Goal: Information Seeking & Learning: Find specific fact

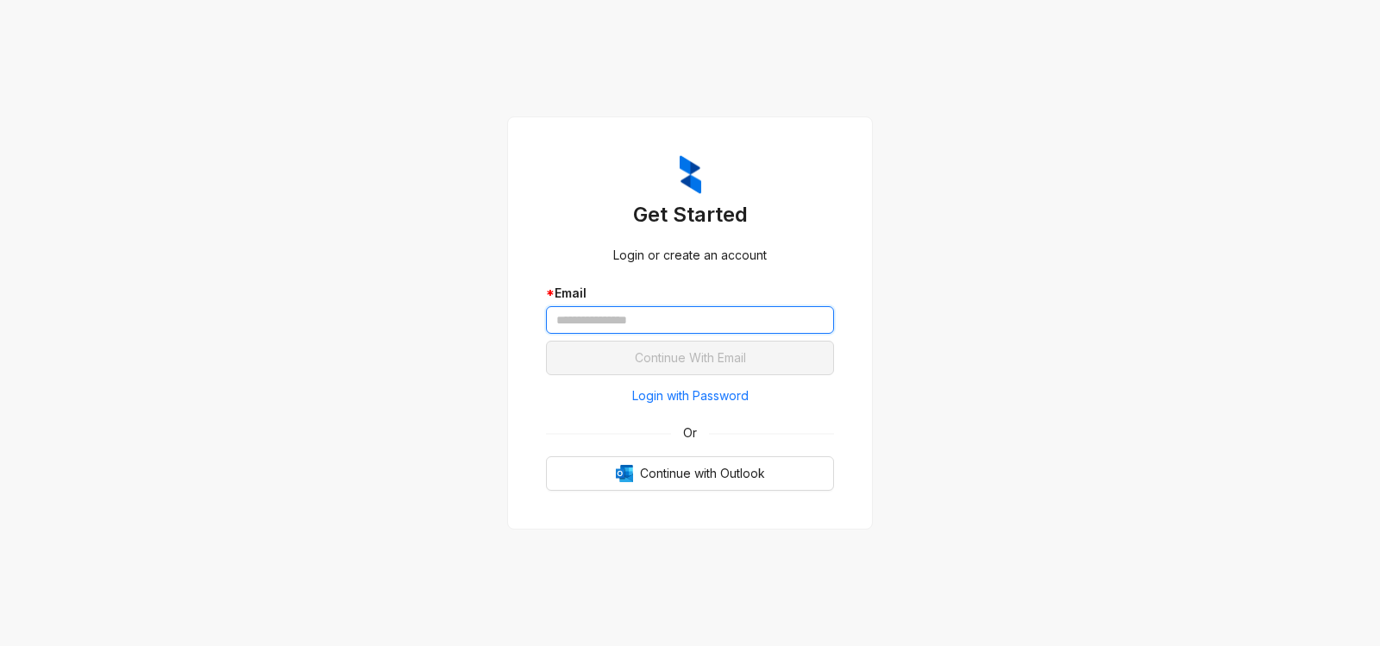
click at [679, 321] on input "text" at bounding box center [690, 320] width 288 height 28
click at [595, 324] on input "text" at bounding box center [690, 320] width 288 height 28
click at [566, 318] on input "text" at bounding box center [690, 320] width 288 height 28
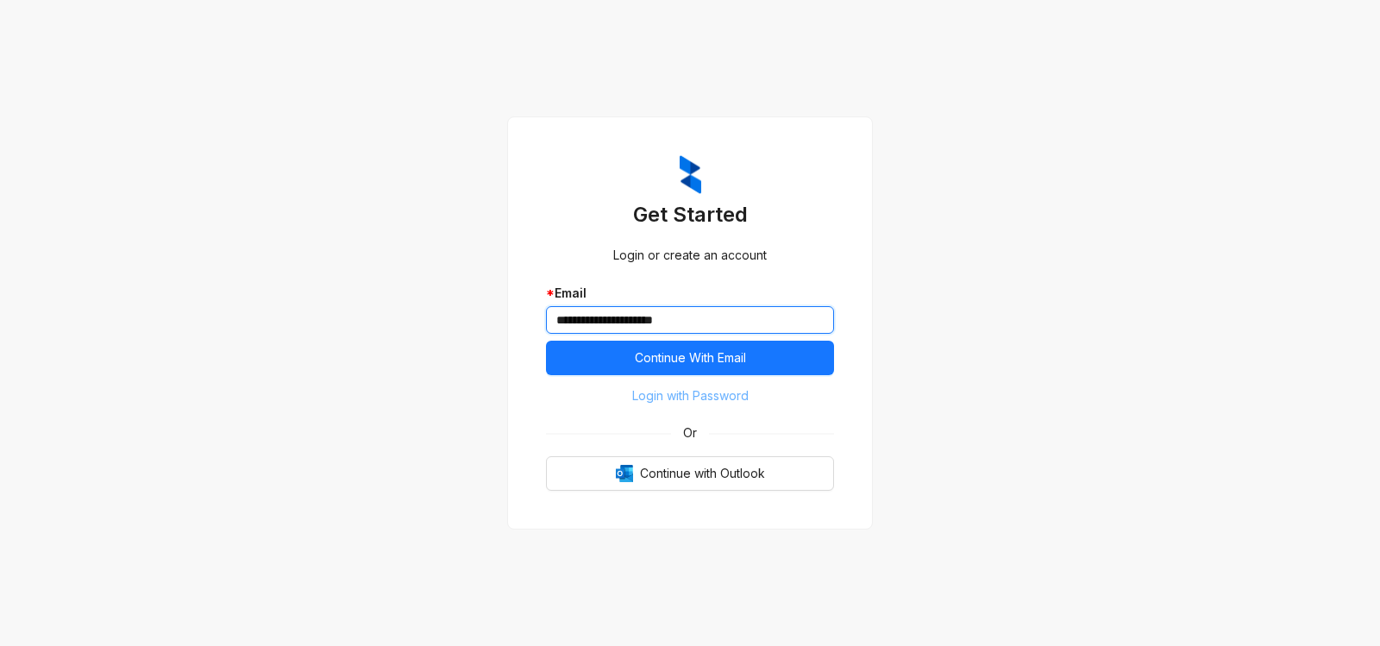
type input "**********"
click at [710, 396] on span "Login with Password" at bounding box center [690, 395] width 116 height 19
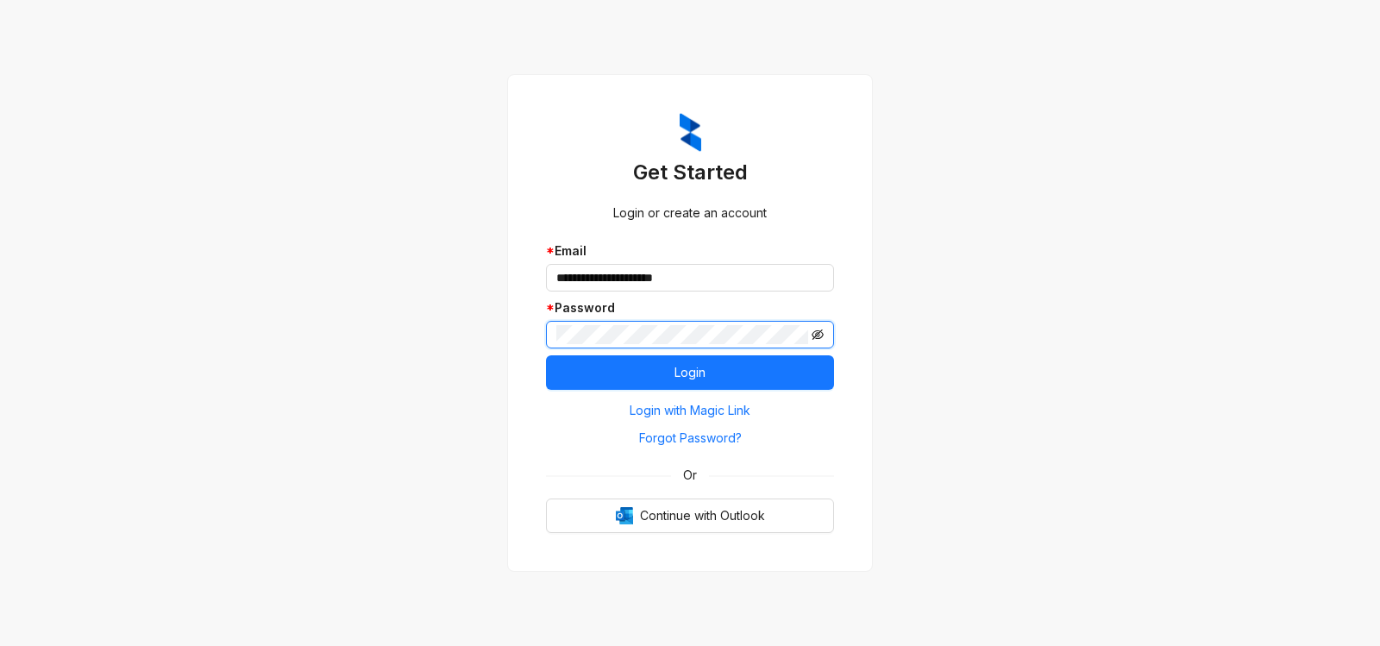
click at [823, 336] on icon "eye-invisible" at bounding box center [817, 334] width 12 height 10
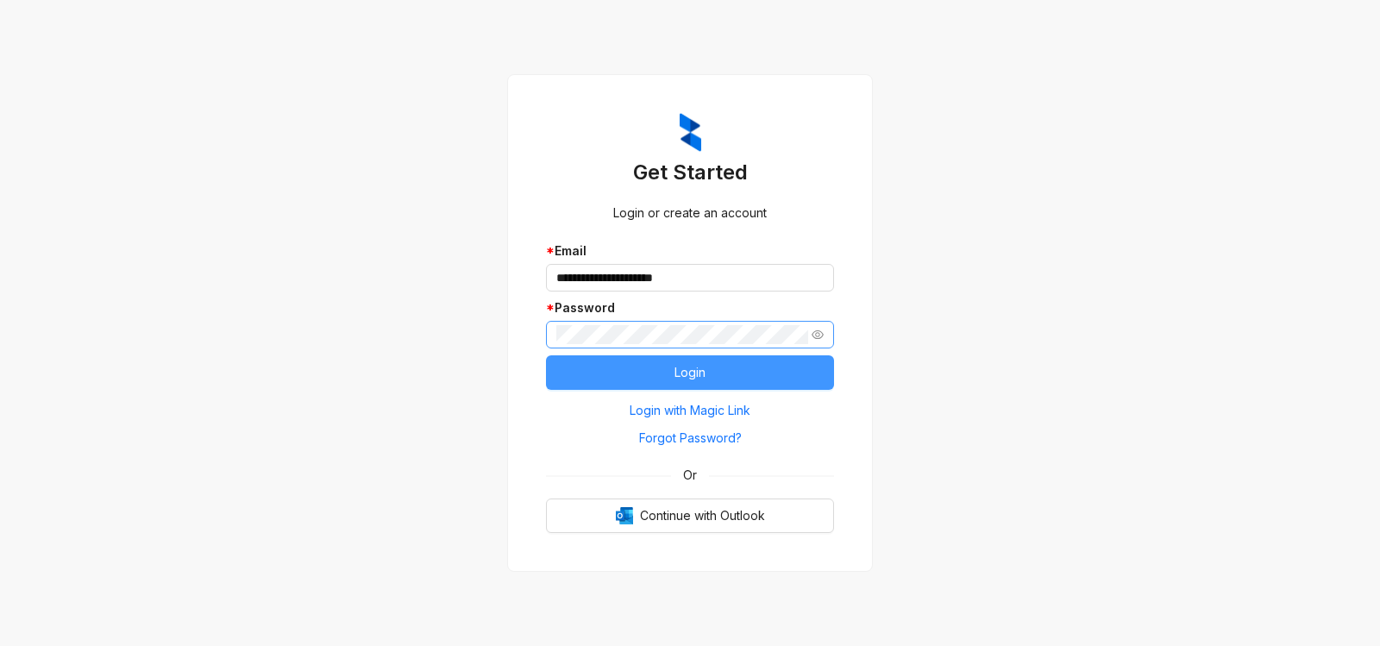
click at [731, 373] on button "Login" at bounding box center [690, 372] width 288 height 34
click at [746, 366] on button "Login" at bounding box center [690, 372] width 288 height 34
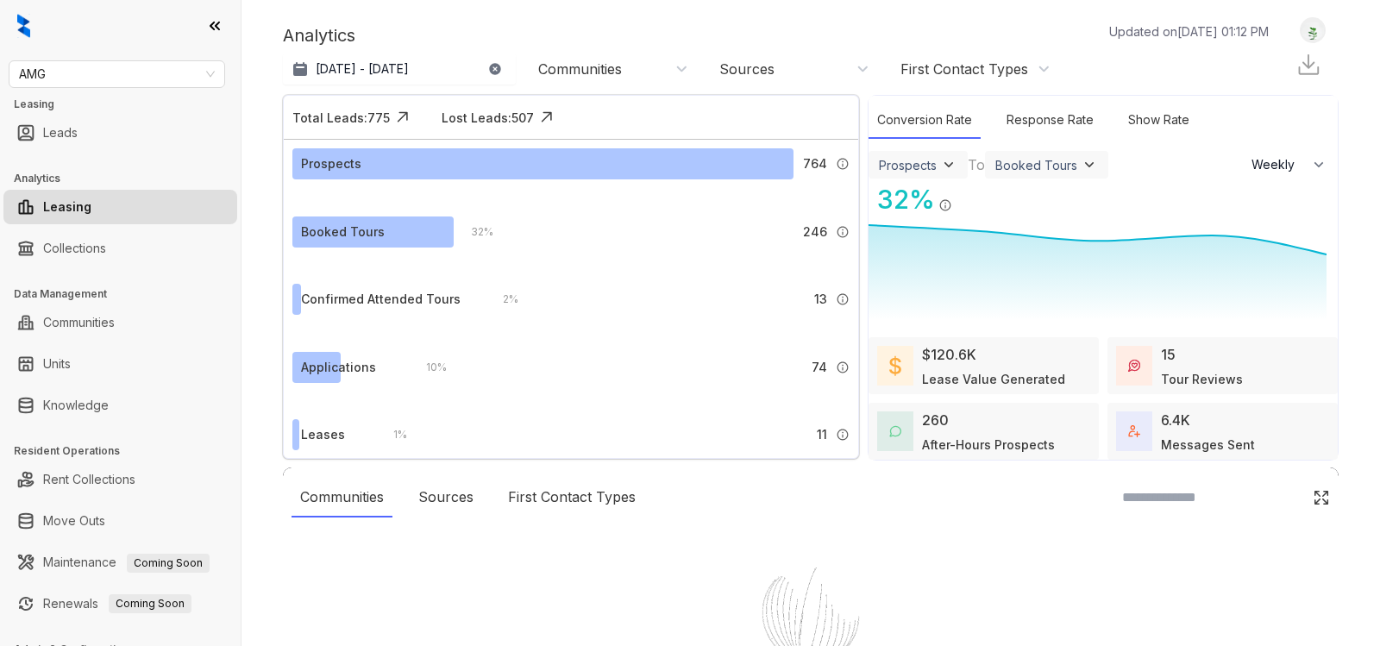
select select "******"
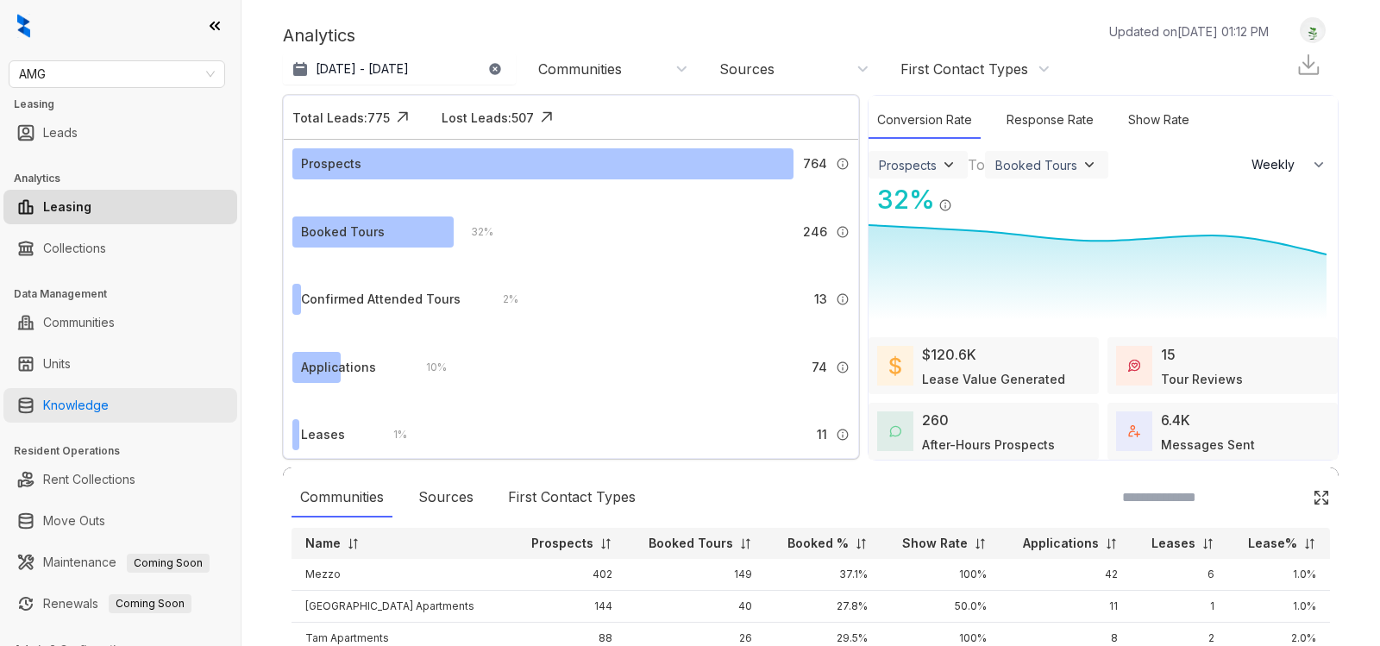
click at [90, 412] on link "Knowledge" at bounding box center [76, 405] width 66 height 34
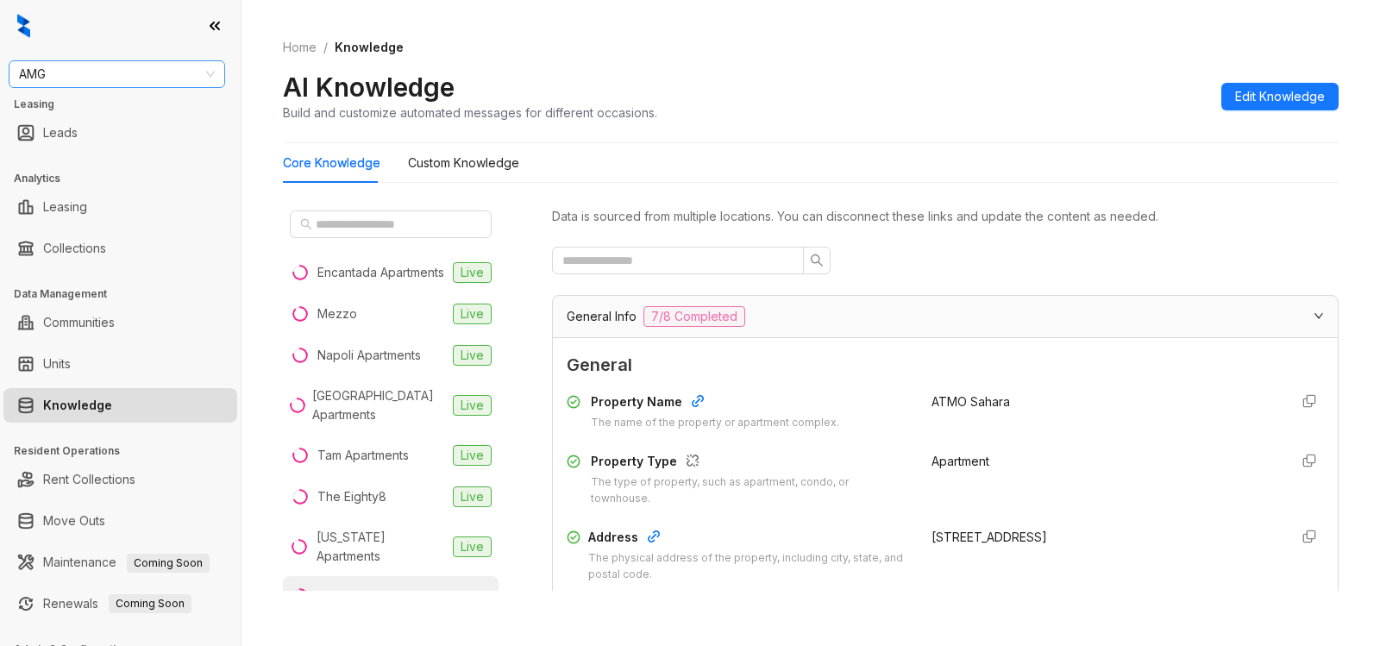
click at [98, 72] on span "AMG" at bounding box center [117, 74] width 196 height 26
type input "****"
click at [74, 135] on div "Raintree Partners" at bounding box center [116, 136] width 189 height 19
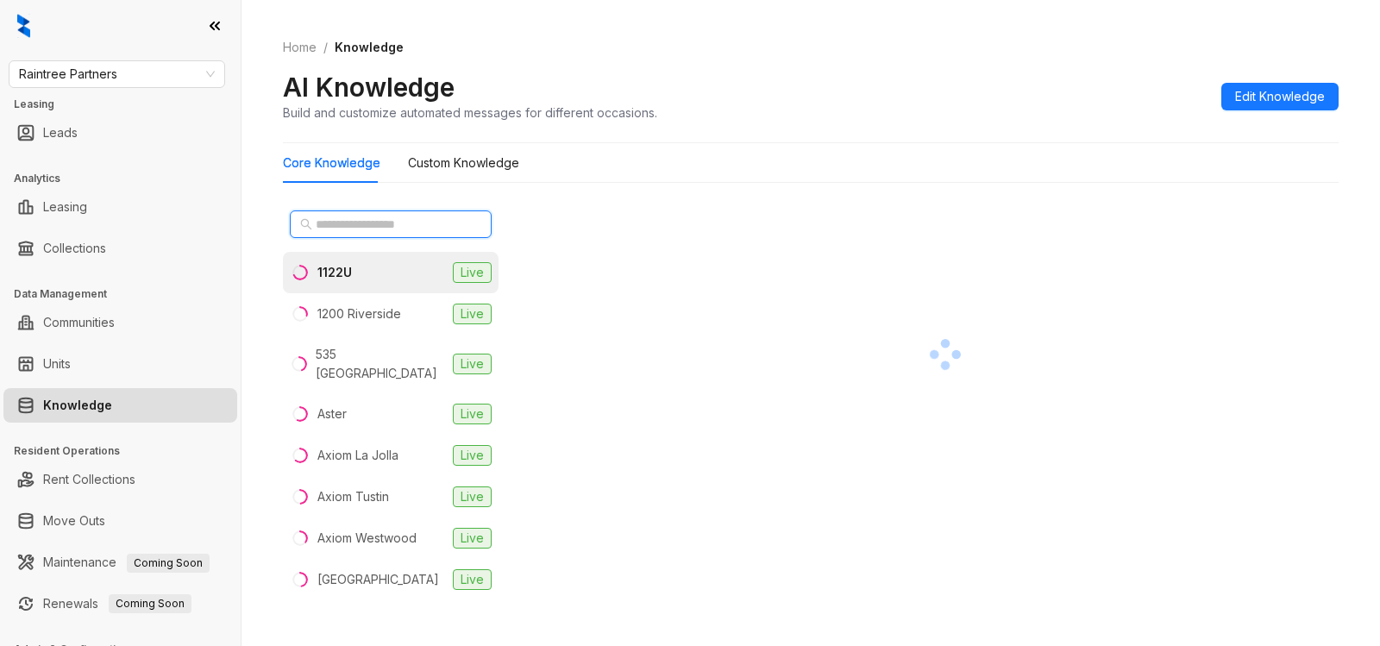
click at [405, 222] on input "text" at bounding box center [392, 224] width 152 height 19
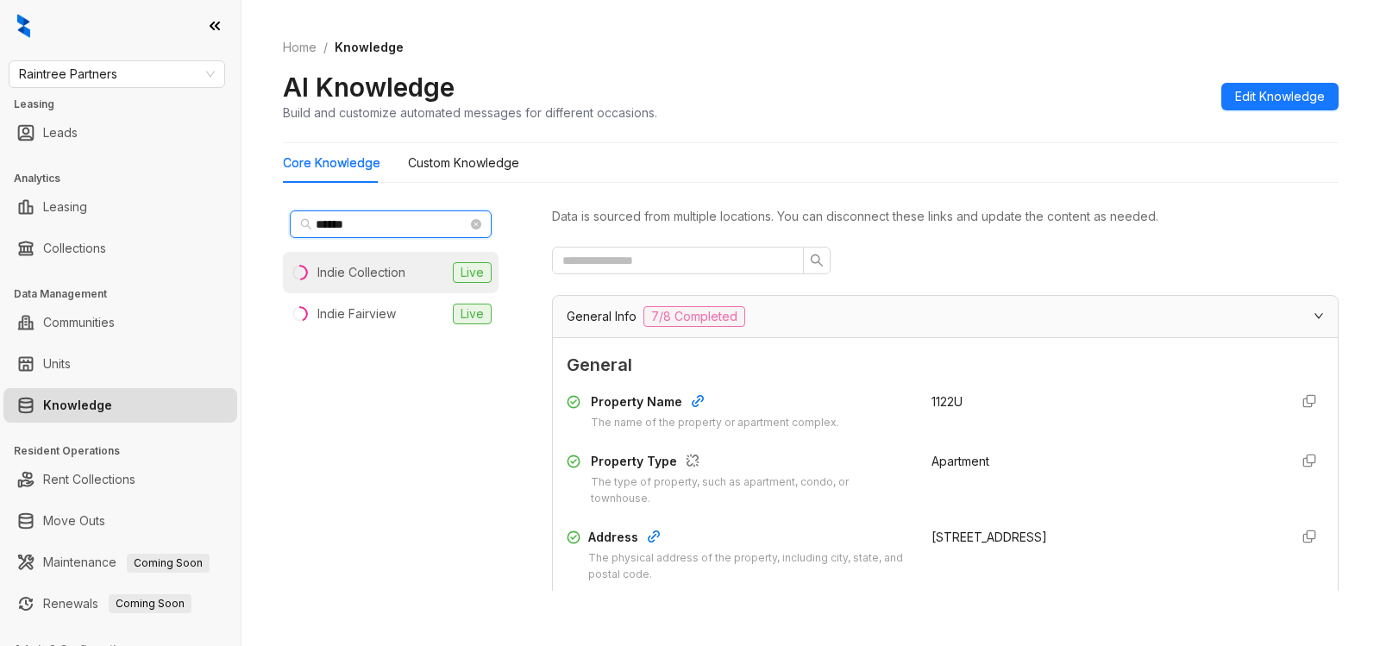
type input "*****"
click at [383, 268] on div "Indie Collection" at bounding box center [361, 272] width 88 height 19
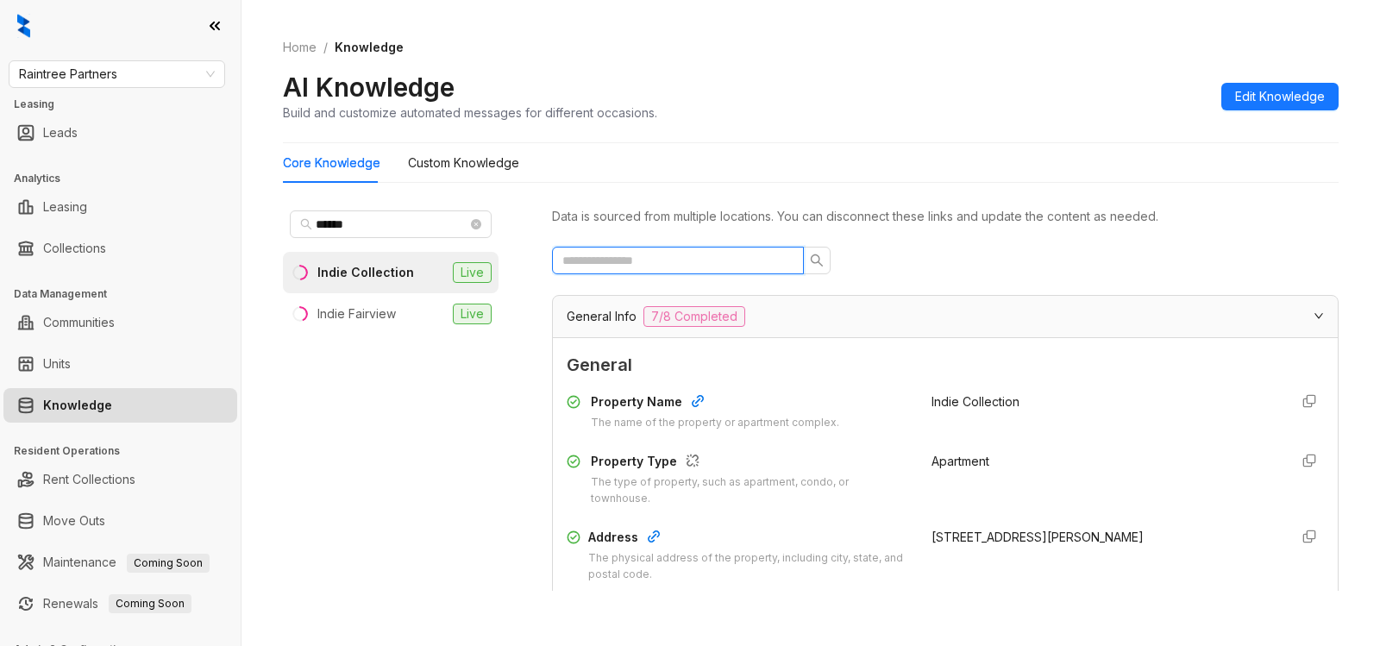
click at [635, 260] on input "text" at bounding box center [670, 260] width 217 height 19
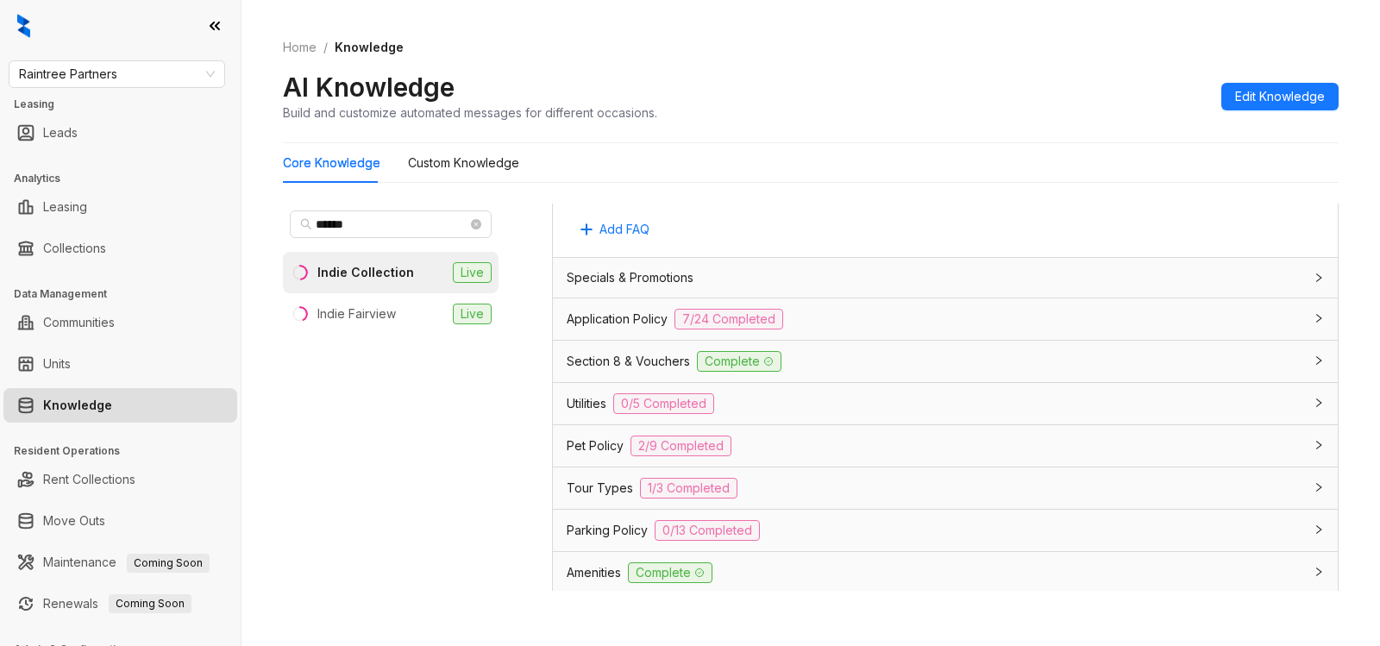
scroll to position [1199, 0]
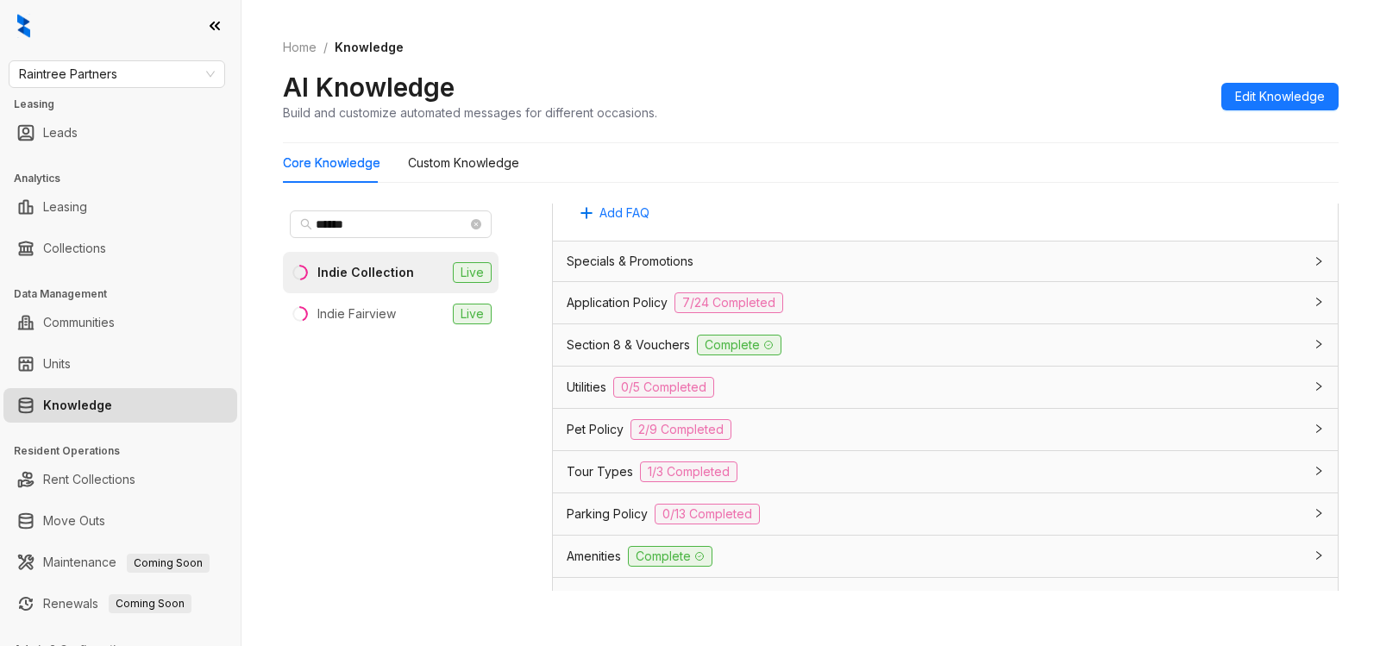
click at [810, 504] on div "Parking Policy 0/13 Completed" at bounding box center [934, 514] width 736 height 21
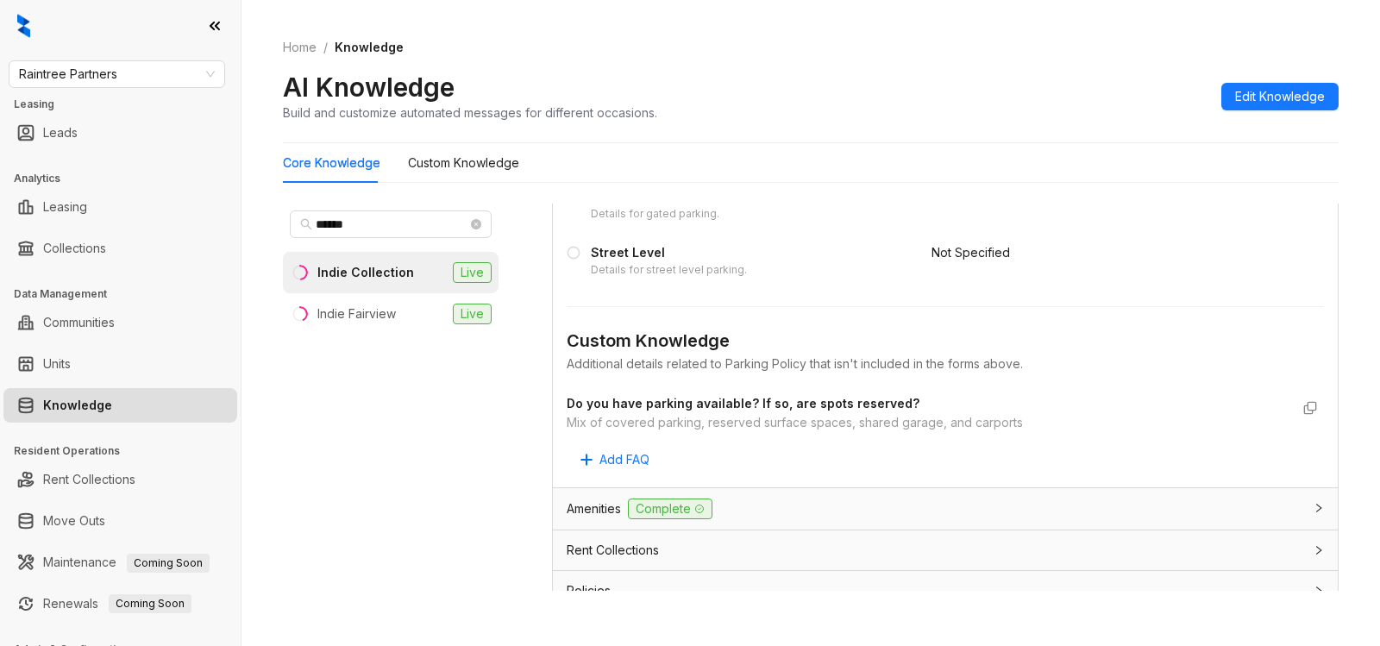
scroll to position [2336, 0]
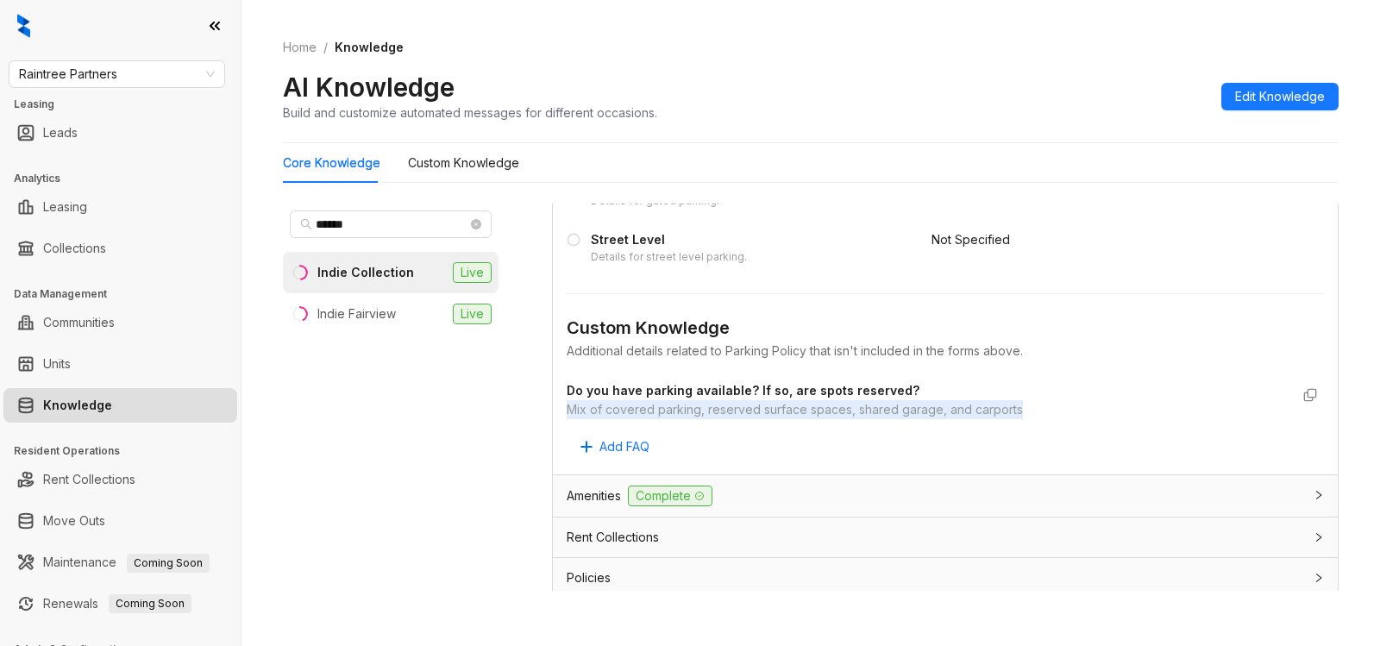
drag, startPoint x: 560, startPoint y: 375, endPoint x: 1030, endPoint y: 372, distance: 469.9
copy div "Mix of covered parking, reserved surface spaces, shared garage, and carports"
drag, startPoint x: 986, startPoint y: 454, endPoint x: 977, endPoint y: 472, distance: 20.8
click at [986, 475] on div "Amenities Complete" at bounding box center [945, 495] width 785 height 41
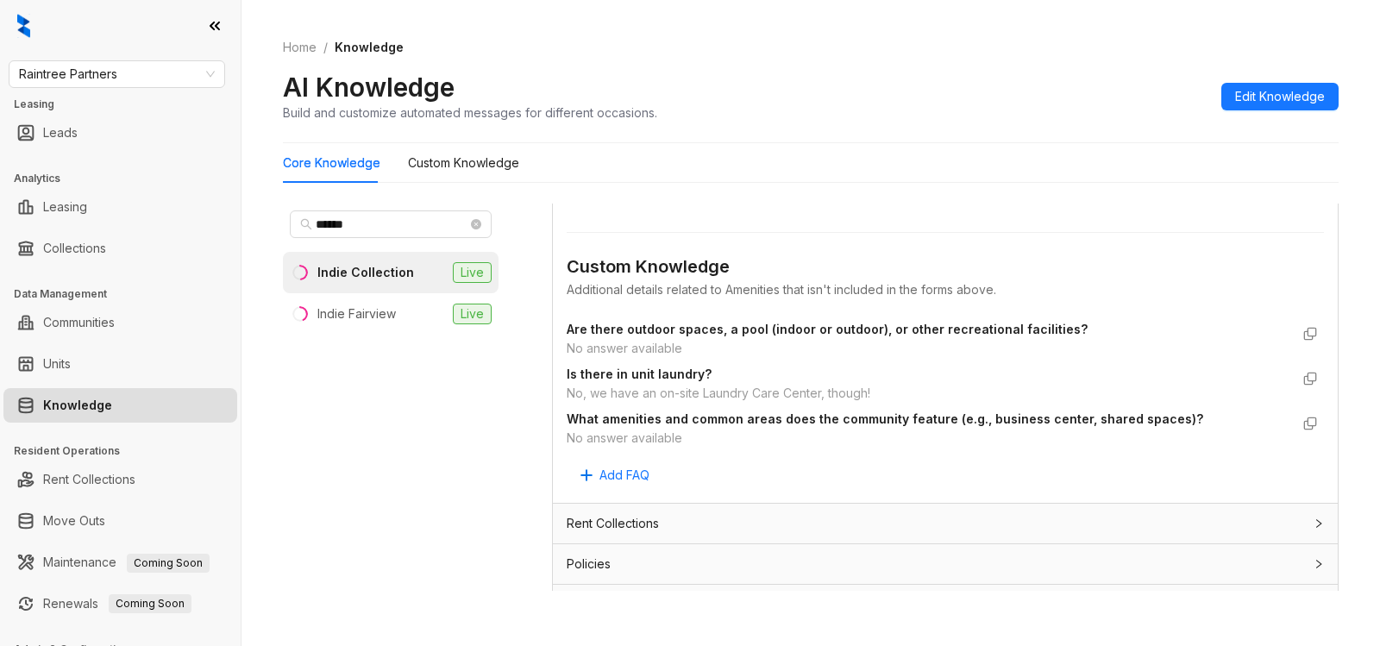
scroll to position [2833, 0]
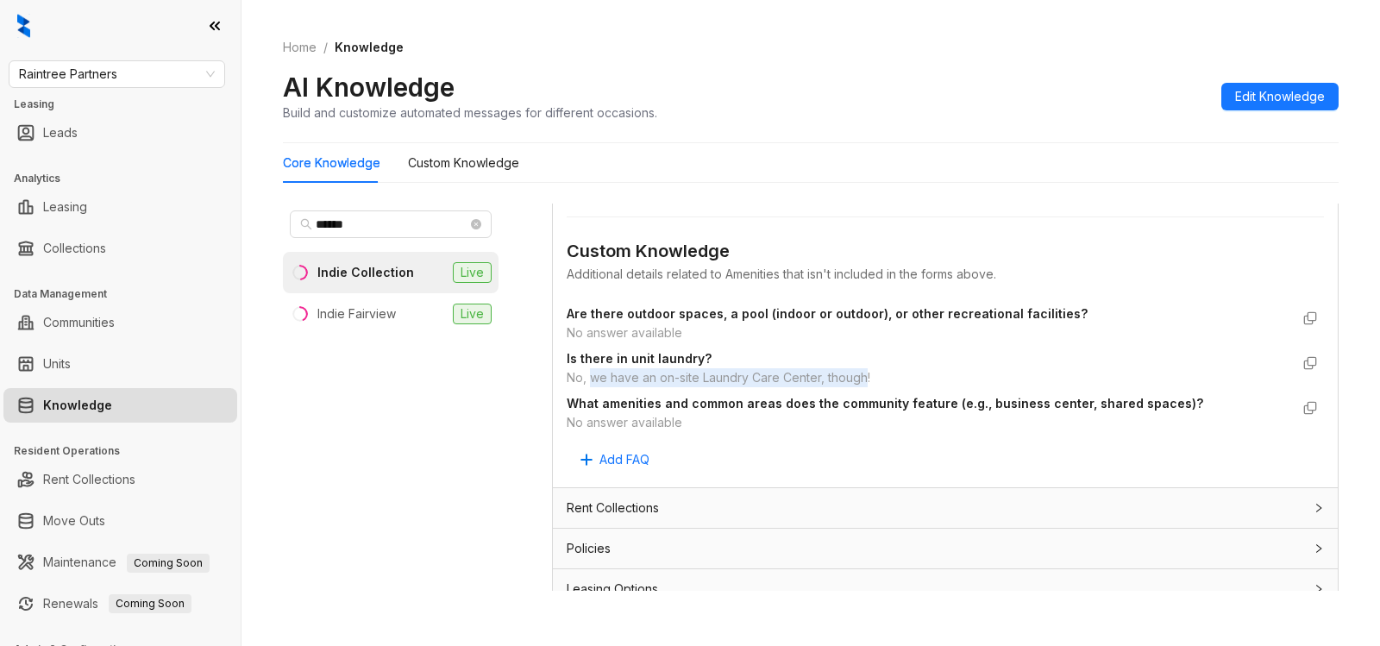
drag, startPoint x: 589, startPoint y: 362, endPoint x: 867, endPoint y: 362, distance: 277.6
click at [867, 368] on div "No, we have an on-site Laundry Care Center, though!" at bounding box center [927, 377] width 723 height 19
copy div "we have an on-site Laundry Care Center, though"
click at [157, 72] on span "Raintree Partners" at bounding box center [117, 74] width 196 height 26
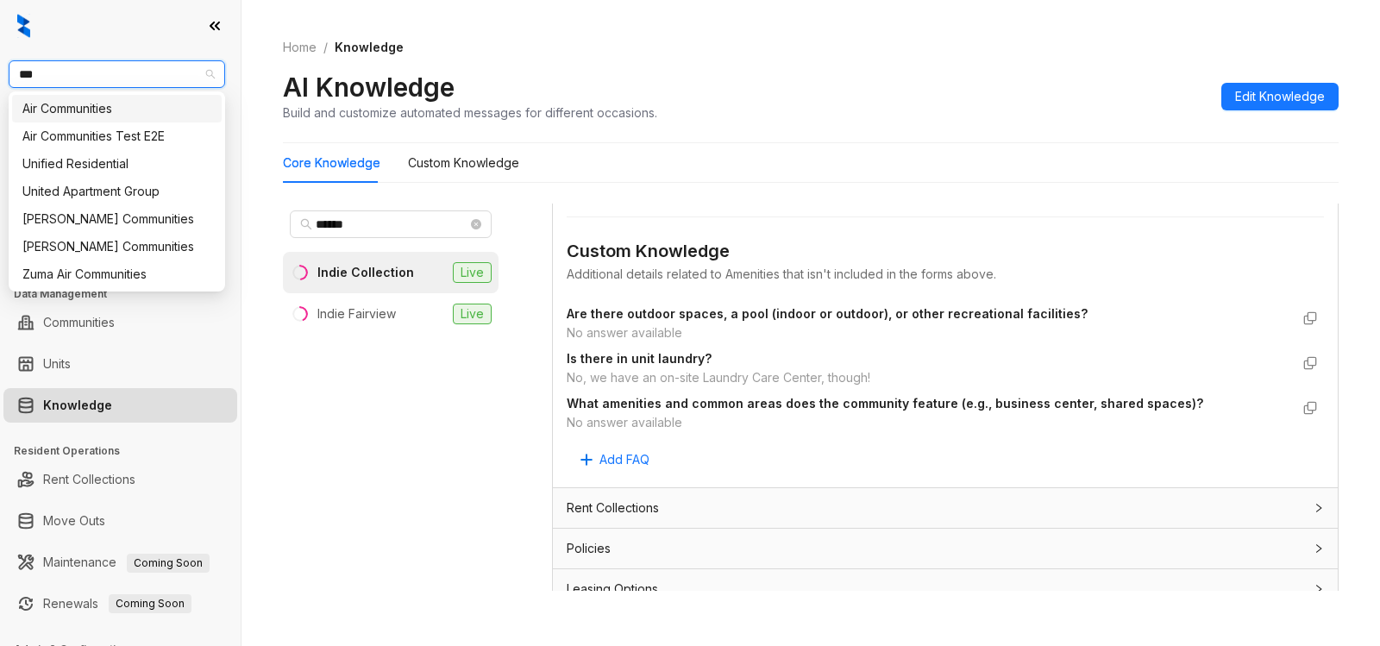
type input "****"
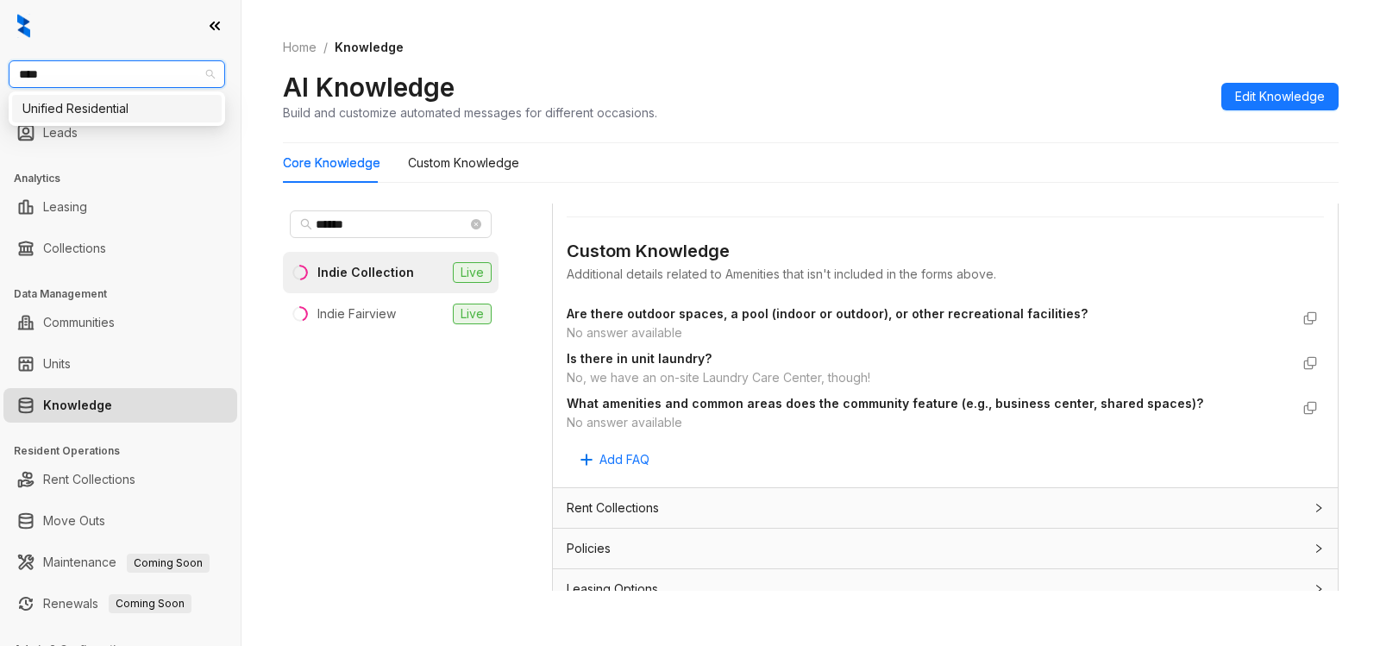
click at [141, 115] on div "Unified Residential" at bounding box center [116, 108] width 189 height 19
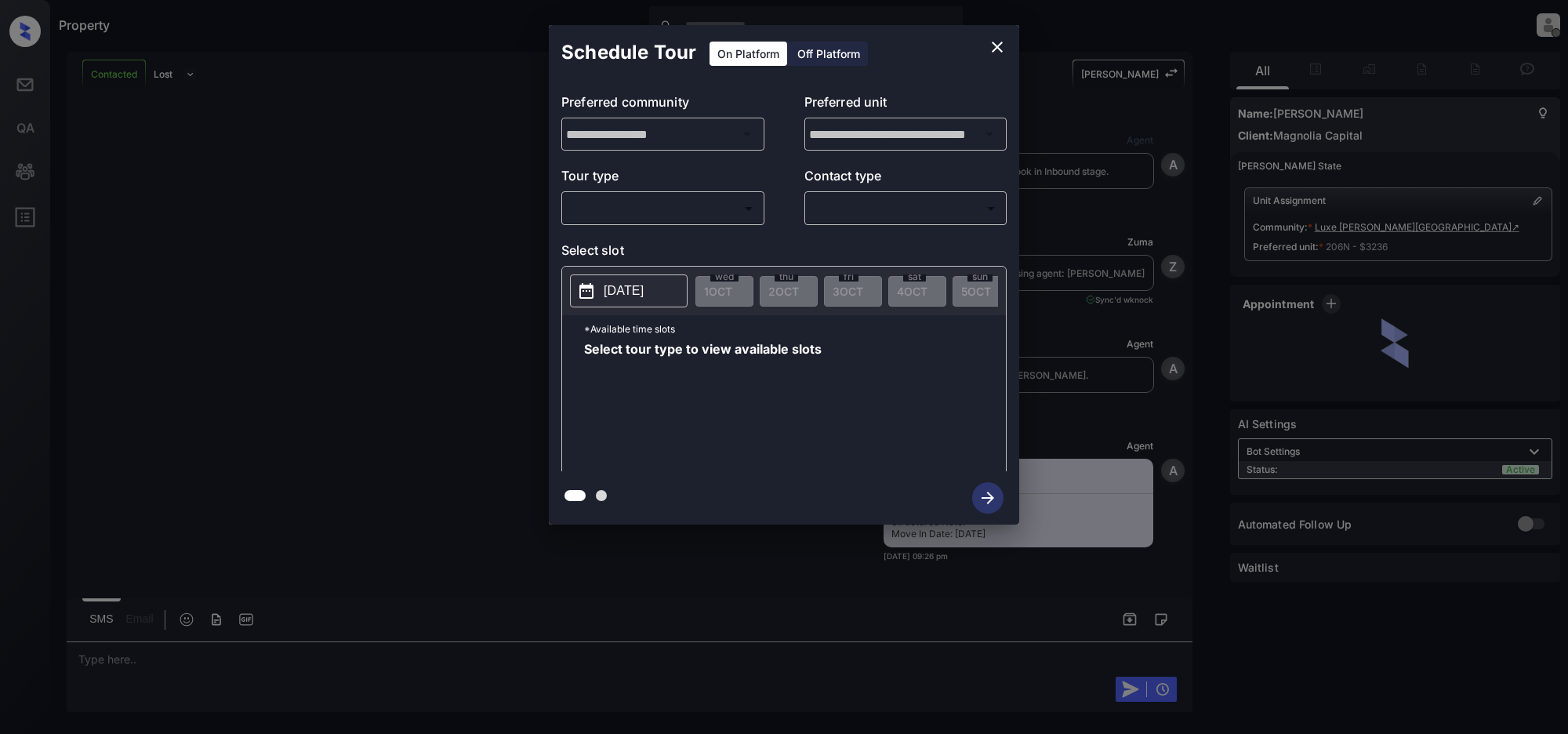
scroll to position [5762, 0]
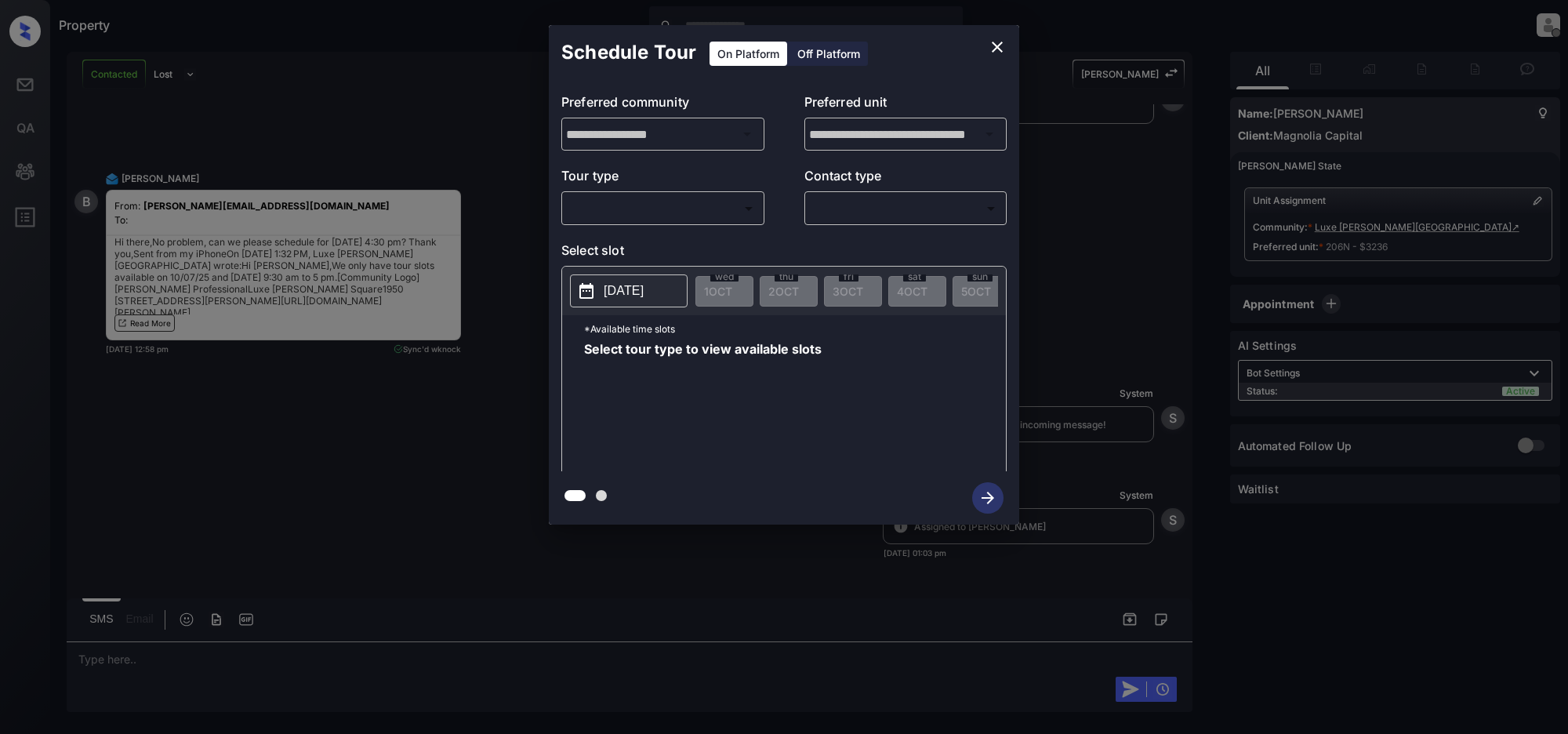
click at [663, 212] on body "Property Jeramie Castro Offline Set yourself online Set yourself on break Profi…" at bounding box center [784, 367] width 1568 height 734
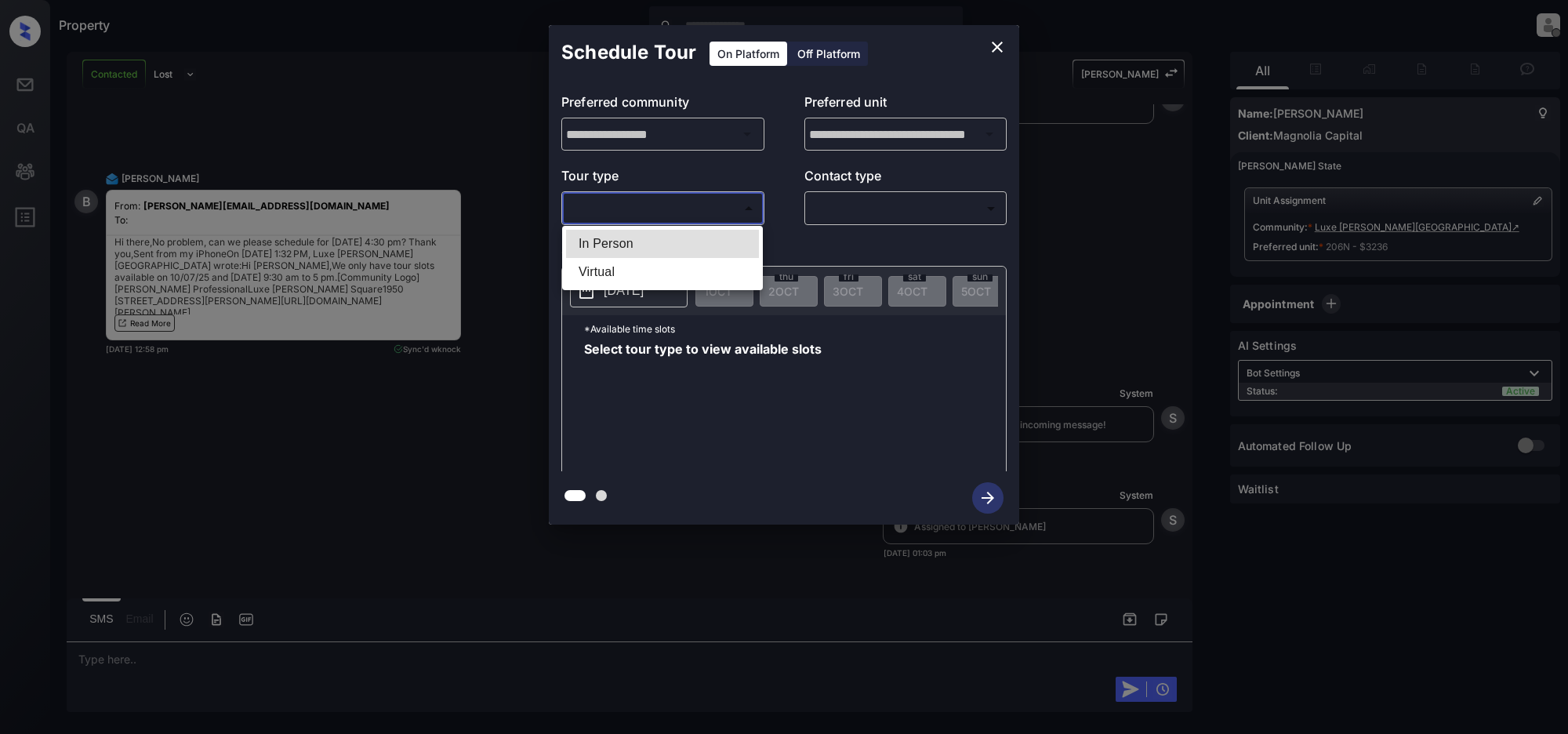
click at [609, 243] on li "In Person" at bounding box center [663, 244] width 193 height 28
type input "********"
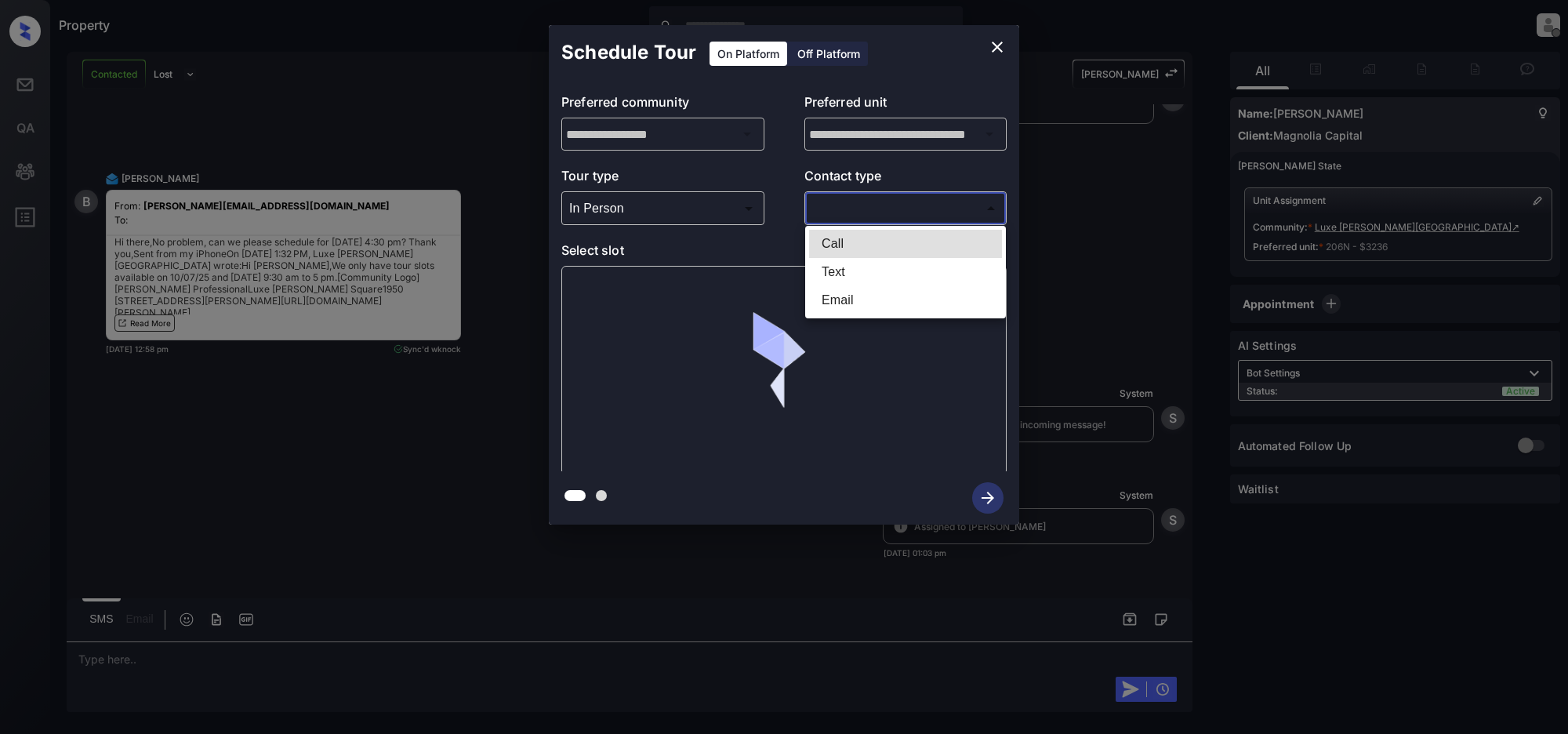
click at [856, 214] on body "Property Jeramie Castro Offline Set yourself online Set yourself on break Profi…" at bounding box center [784, 367] width 1568 height 734
click at [829, 300] on li "Email" at bounding box center [906, 300] width 193 height 28
type input "*****"
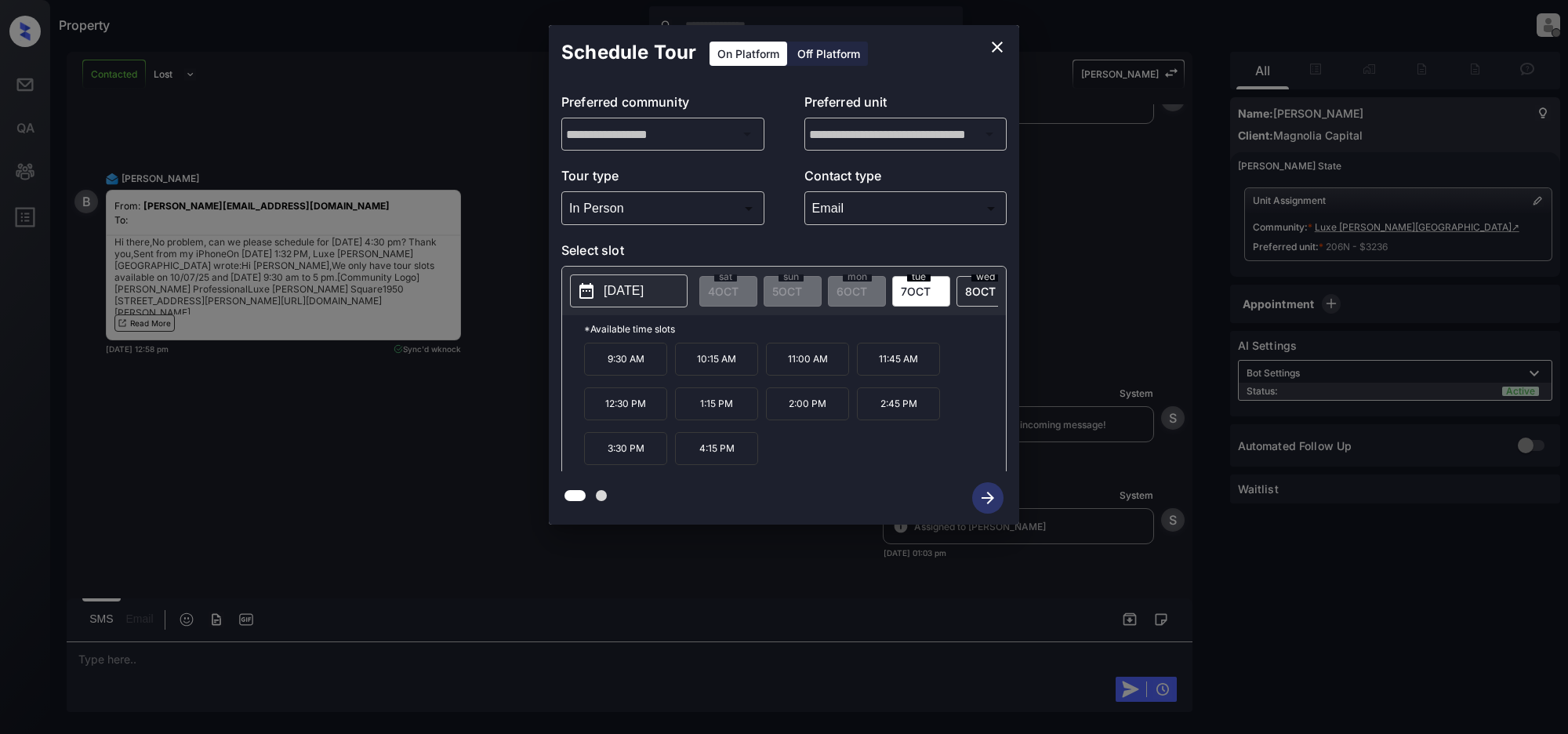
scroll to position [0, 196]
click at [923, 291] on span "7 OCT" at bounding box center [909, 291] width 30 height 14
click at [989, 43] on icon "close" at bounding box center [997, 46] width 19 height 19
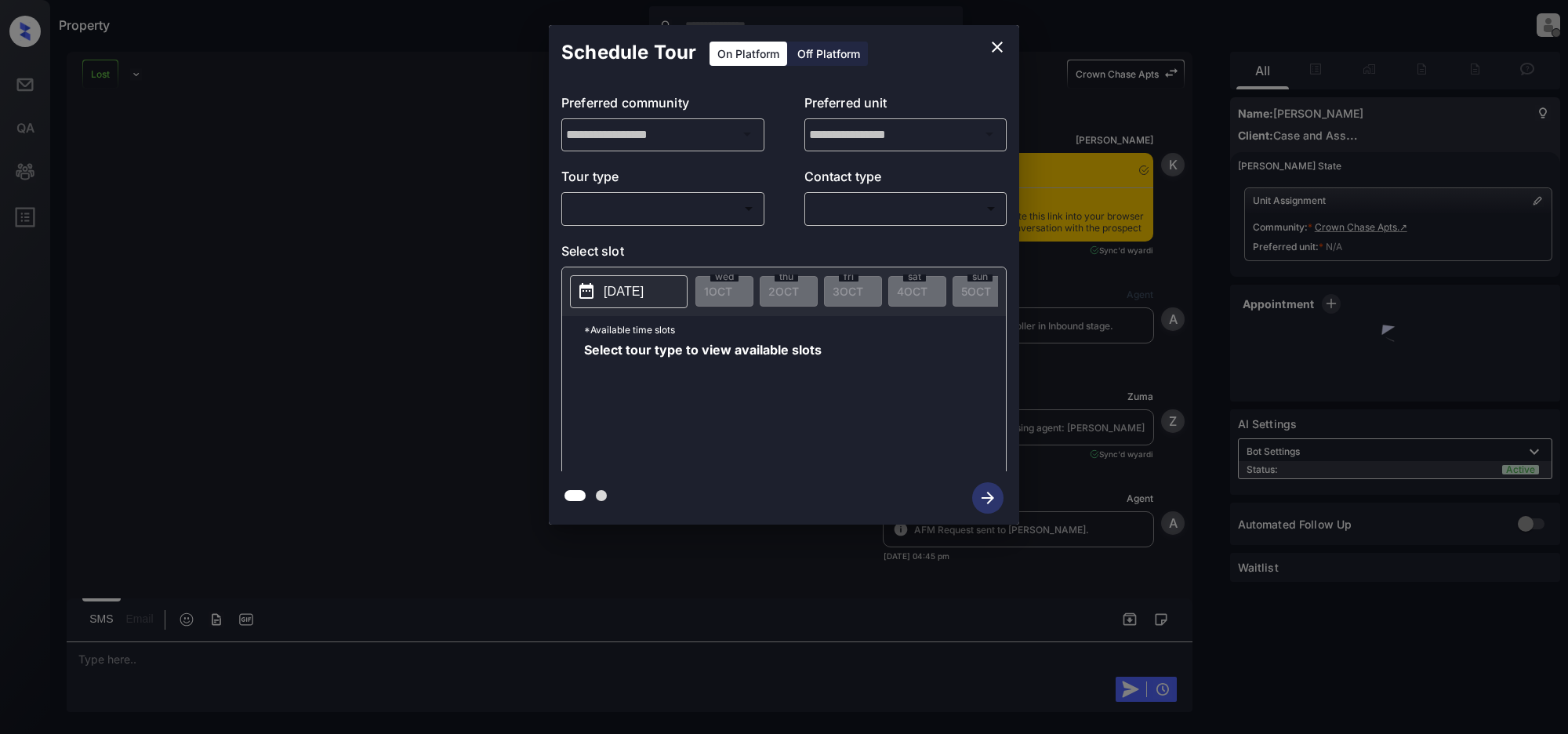
scroll to position [4272, 0]
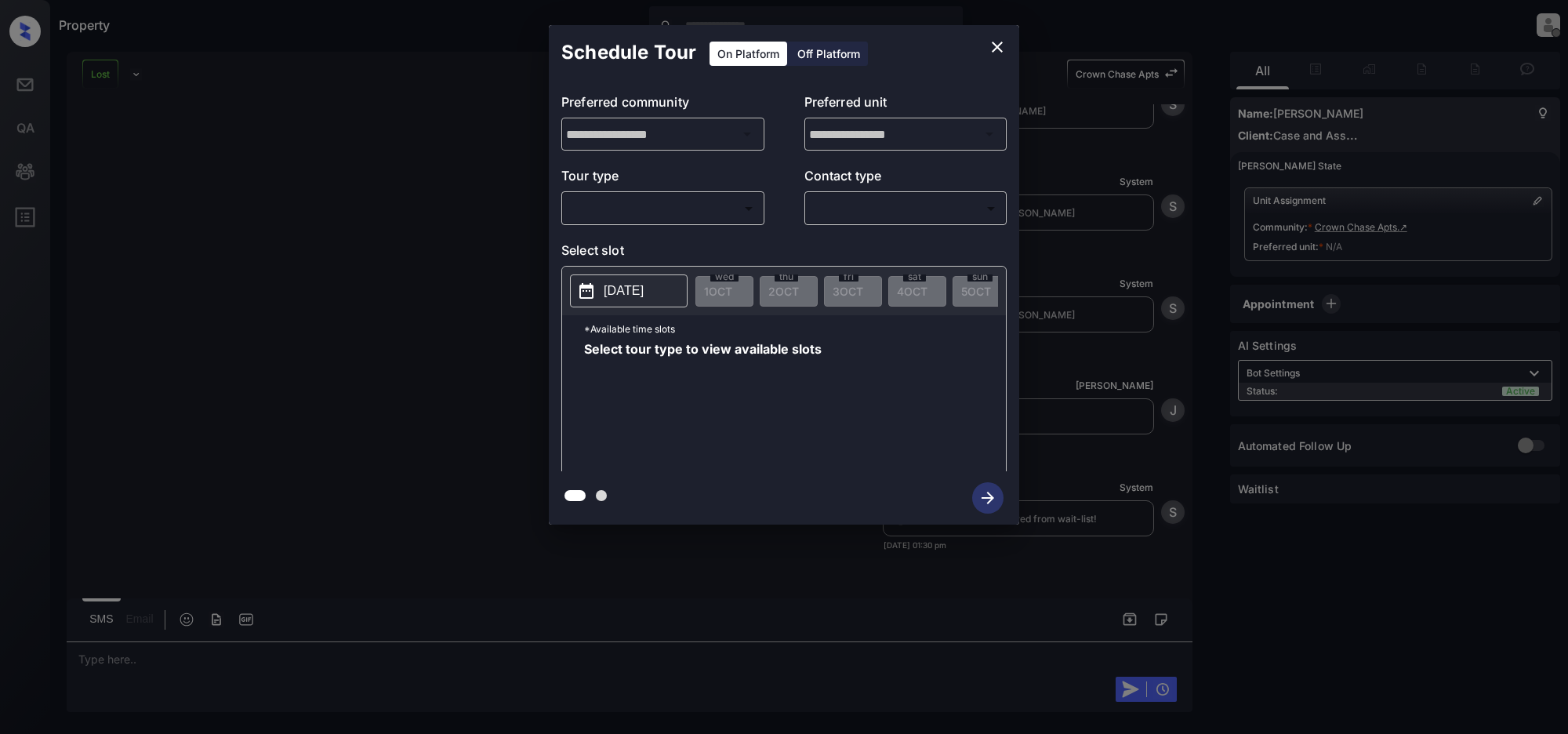
click at [687, 202] on body "Property [PERSON_NAME] Offline Set yourself online Set yourself on break Profil…" at bounding box center [784, 367] width 1568 height 734
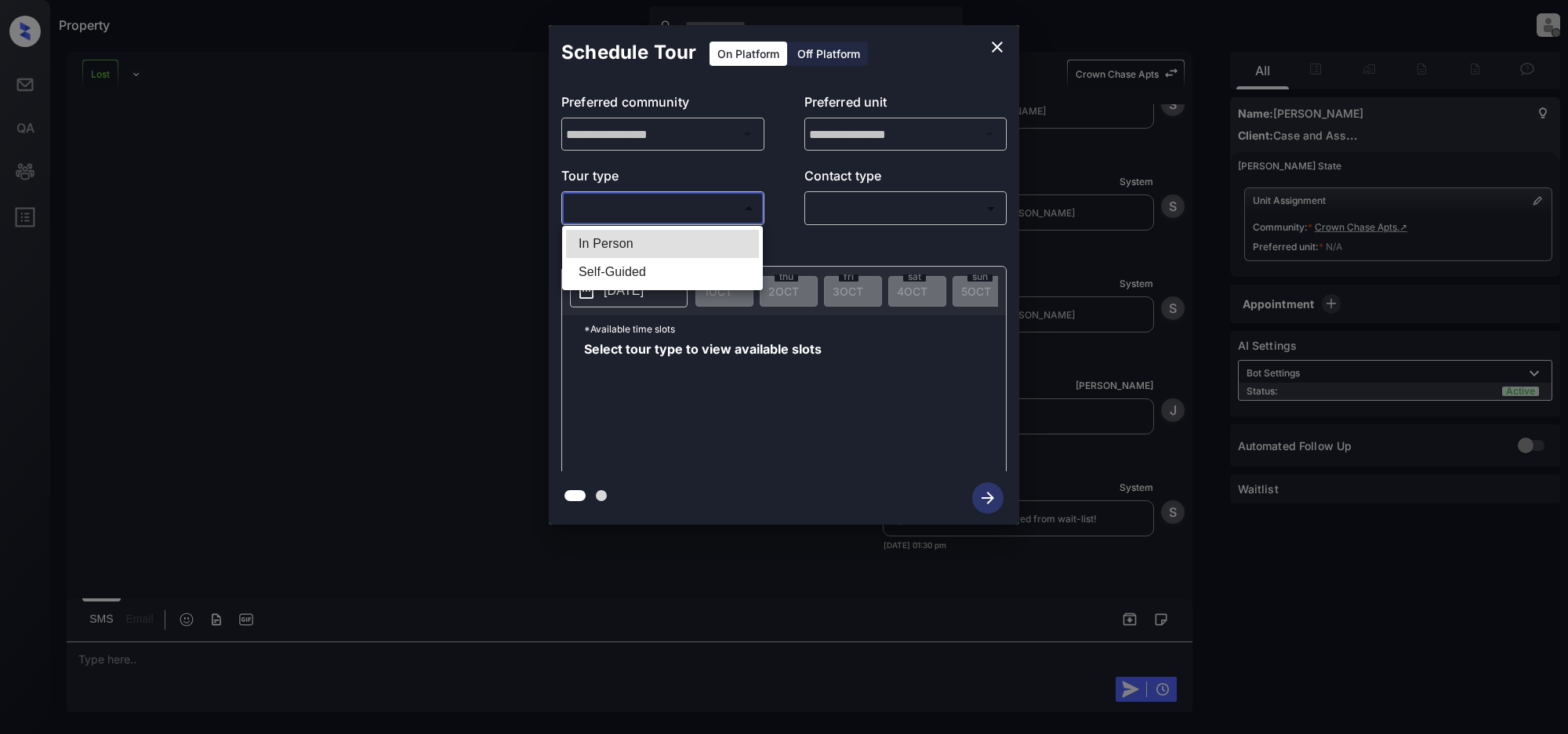
click at [651, 247] on li "In Person" at bounding box center [663, 244] width 193 height 28
type input "********"
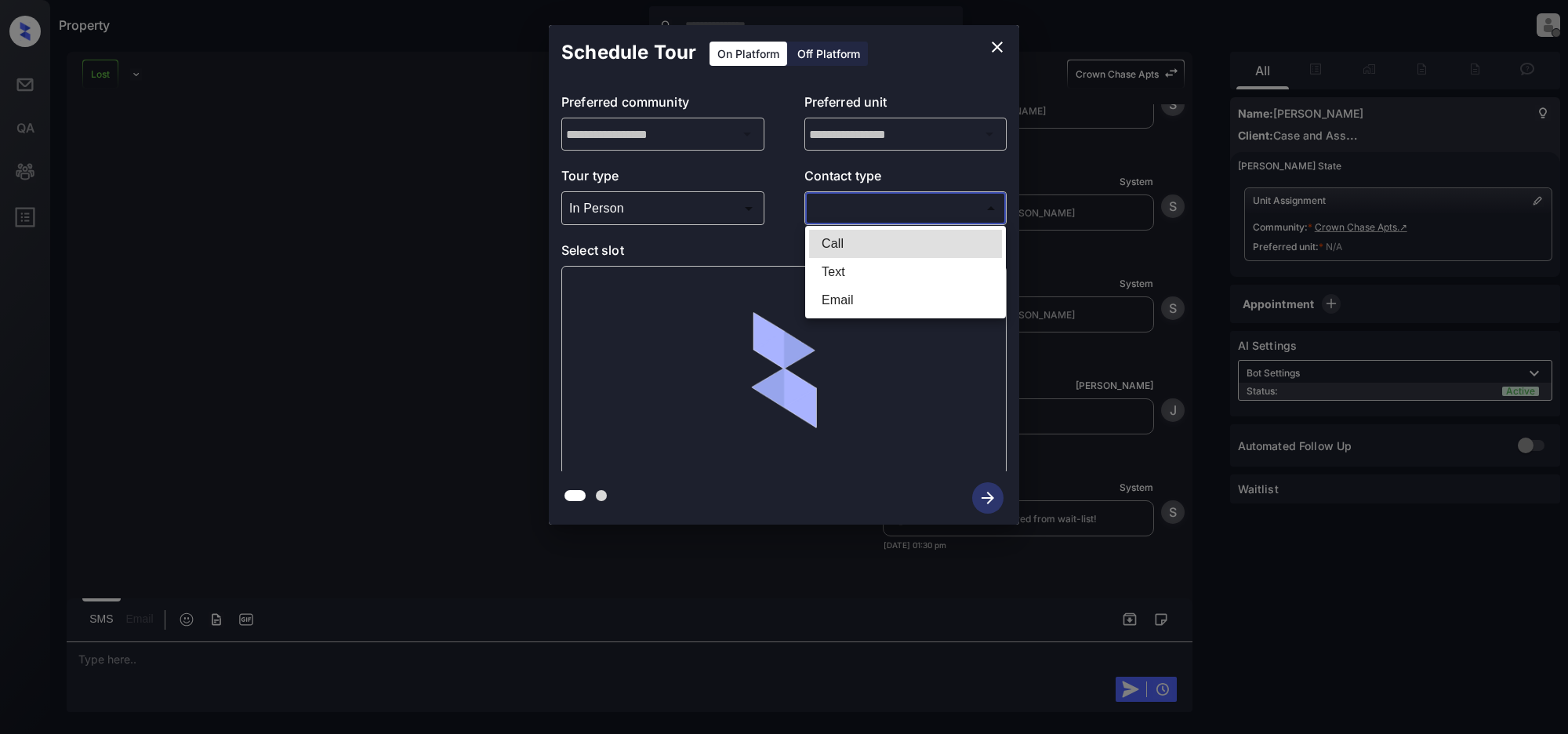
click at [851, 206] on body "Property [PERSON_NAME] Offline Set yourself online Set yourself on break Profil…" at bounding box center [784, 367] width 1568 height 734
click at [853, 276] on li "Text" at bounding box center [906, 272] width 193 height 28
type input "****"
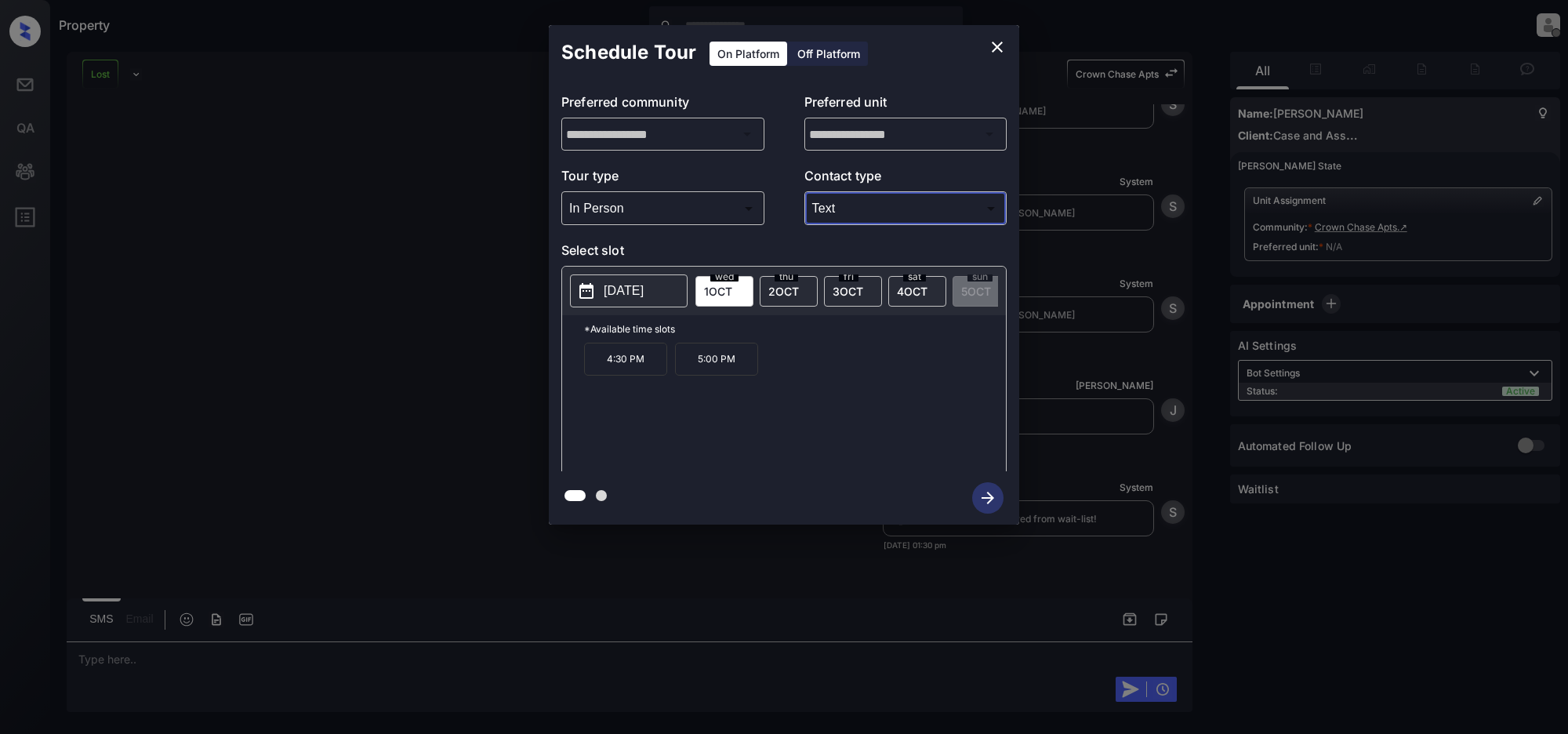
click at [998, 48] on icon "close" at bounding box center [997, 46] width 19 height 19
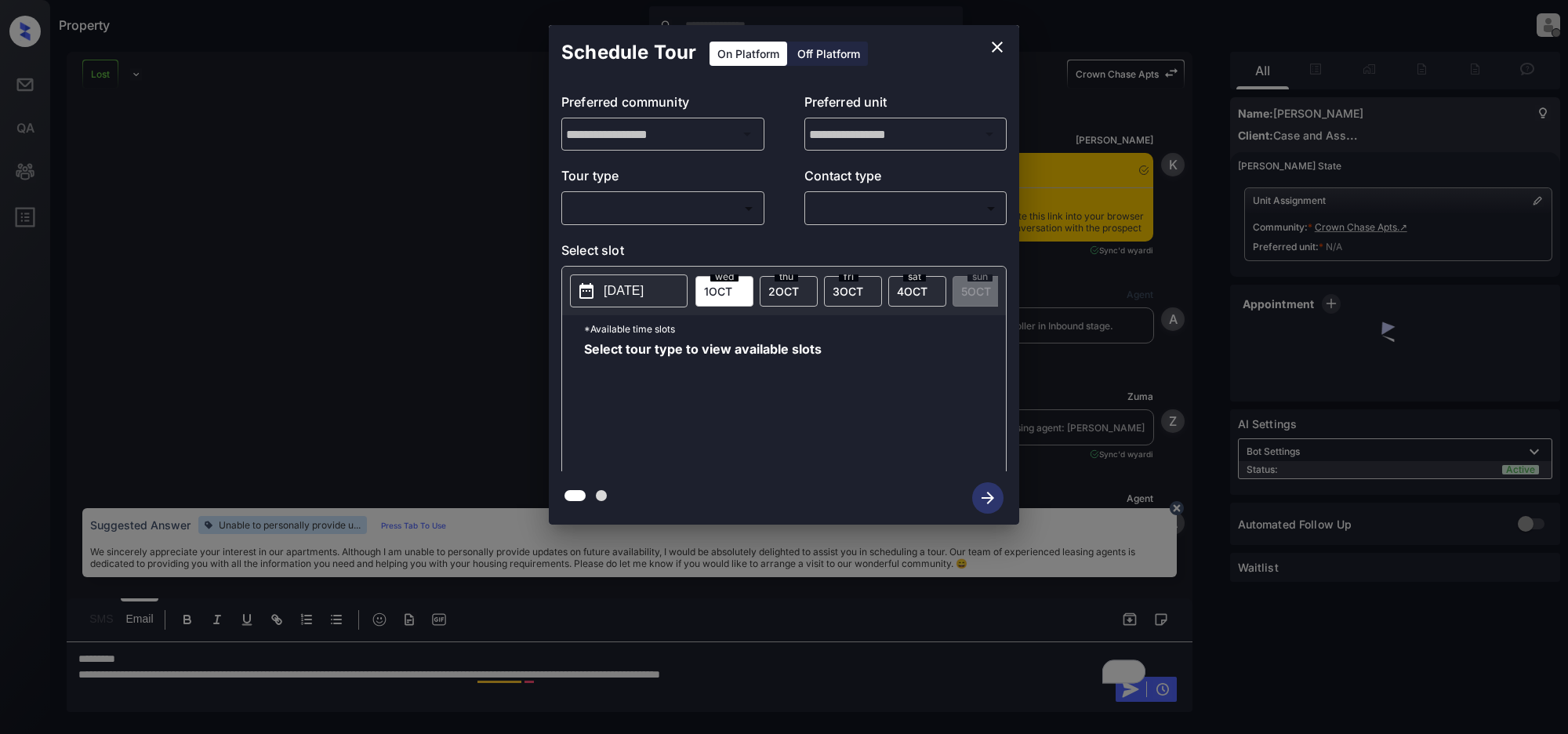
scroll to position [4374, 0]
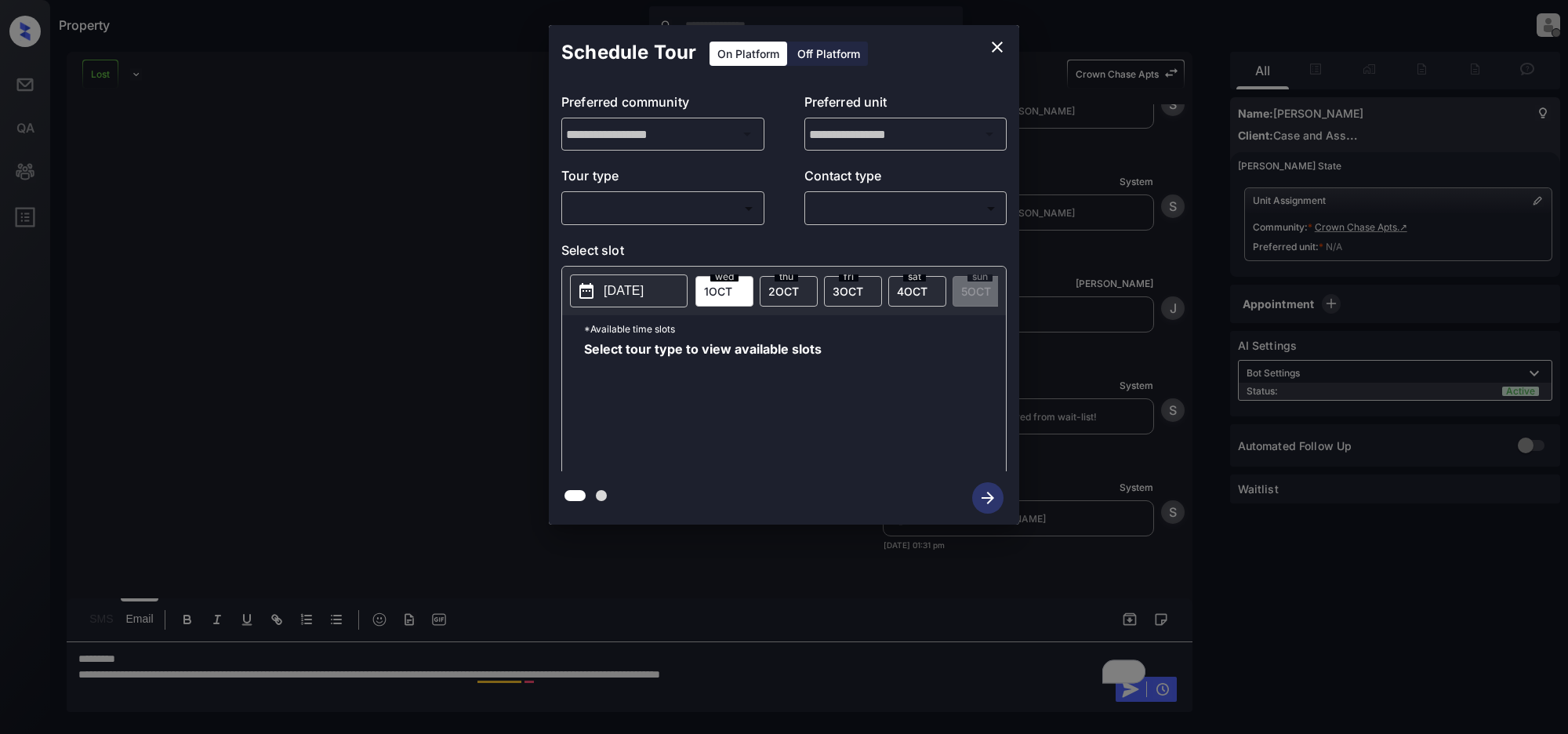
click at [994, 45] on icon "close" at bounding box center [997, 46] width 19 height 19
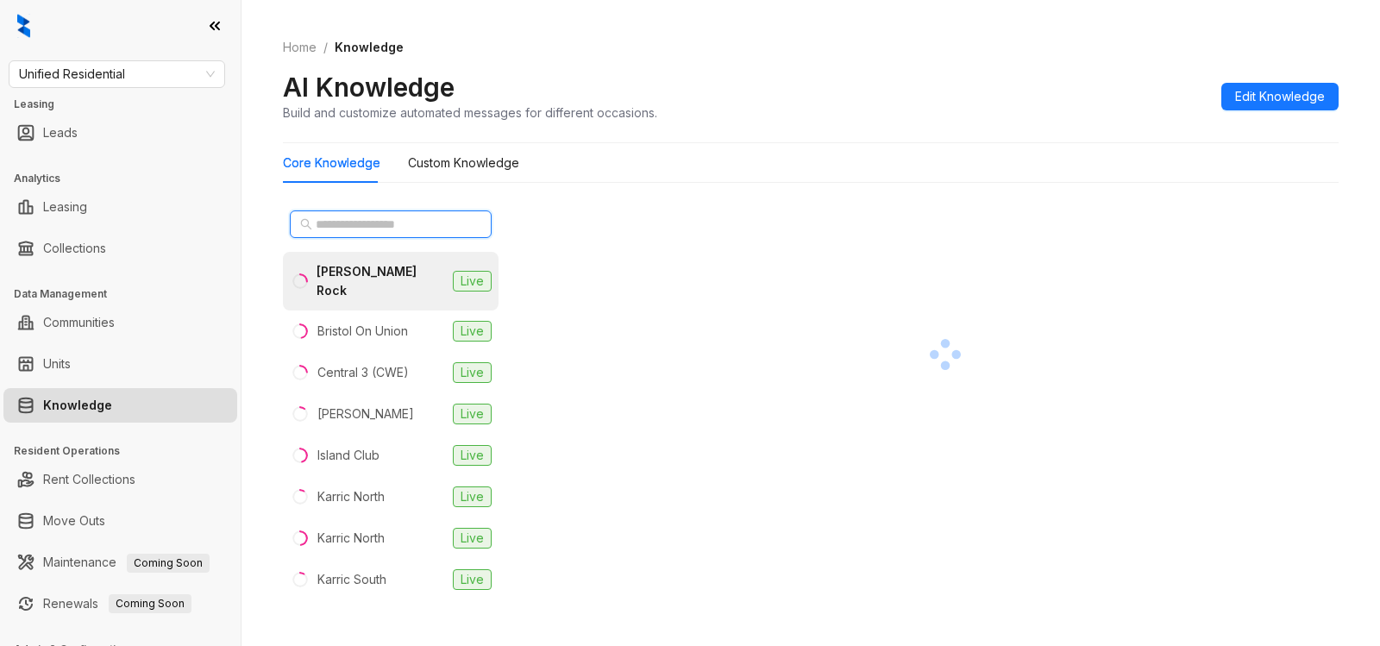
click at [367, 228] on input "text" at bounding box center [392, 224] width 152 height 19
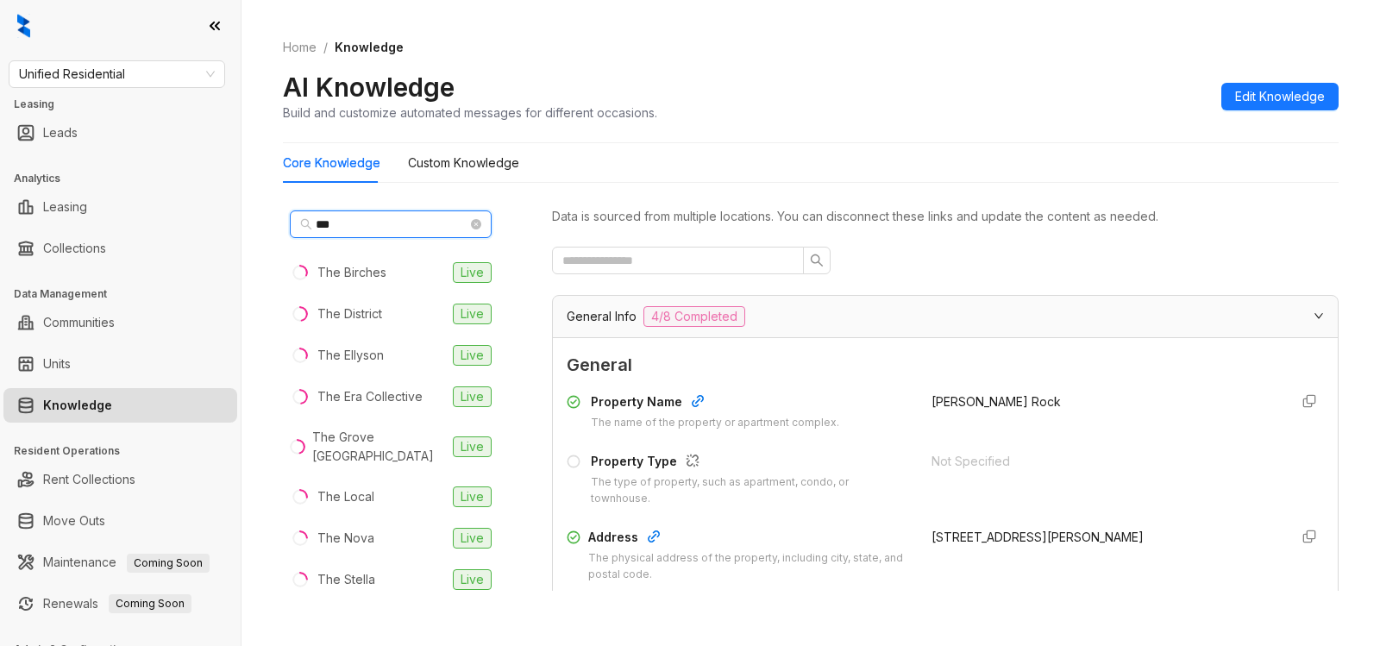
type input "***"
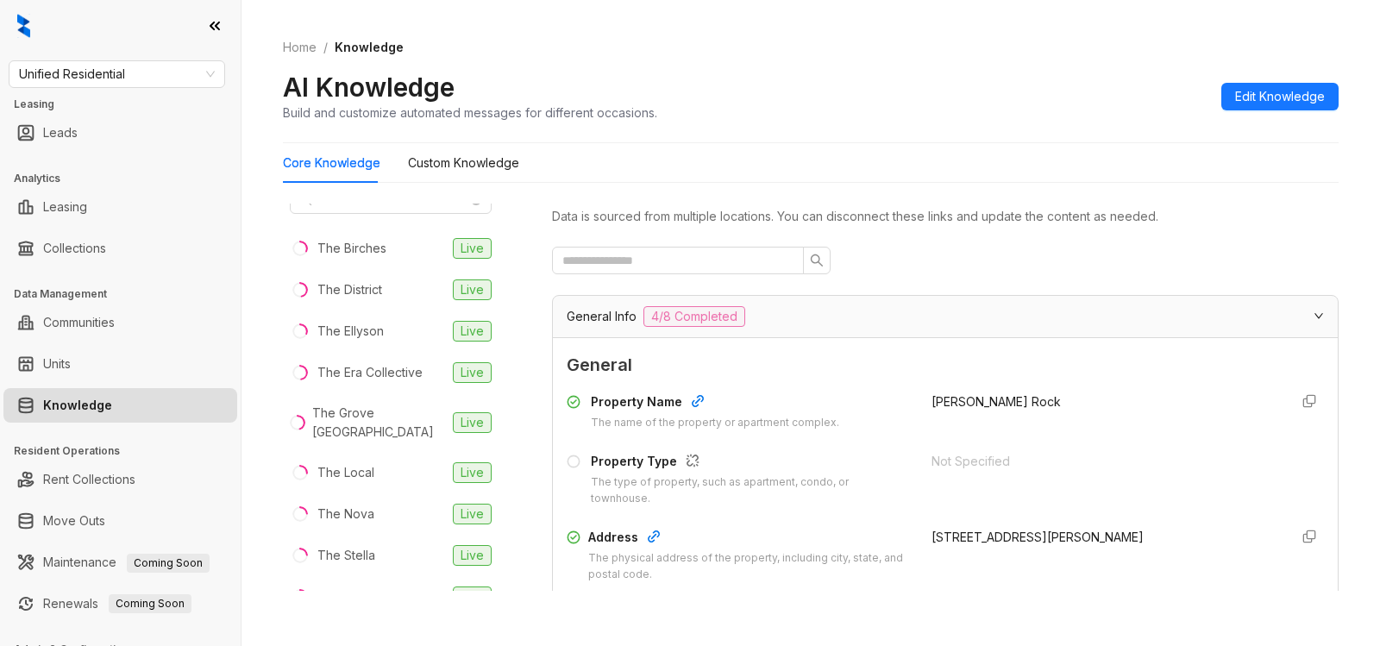
scroll to position [51, 0]
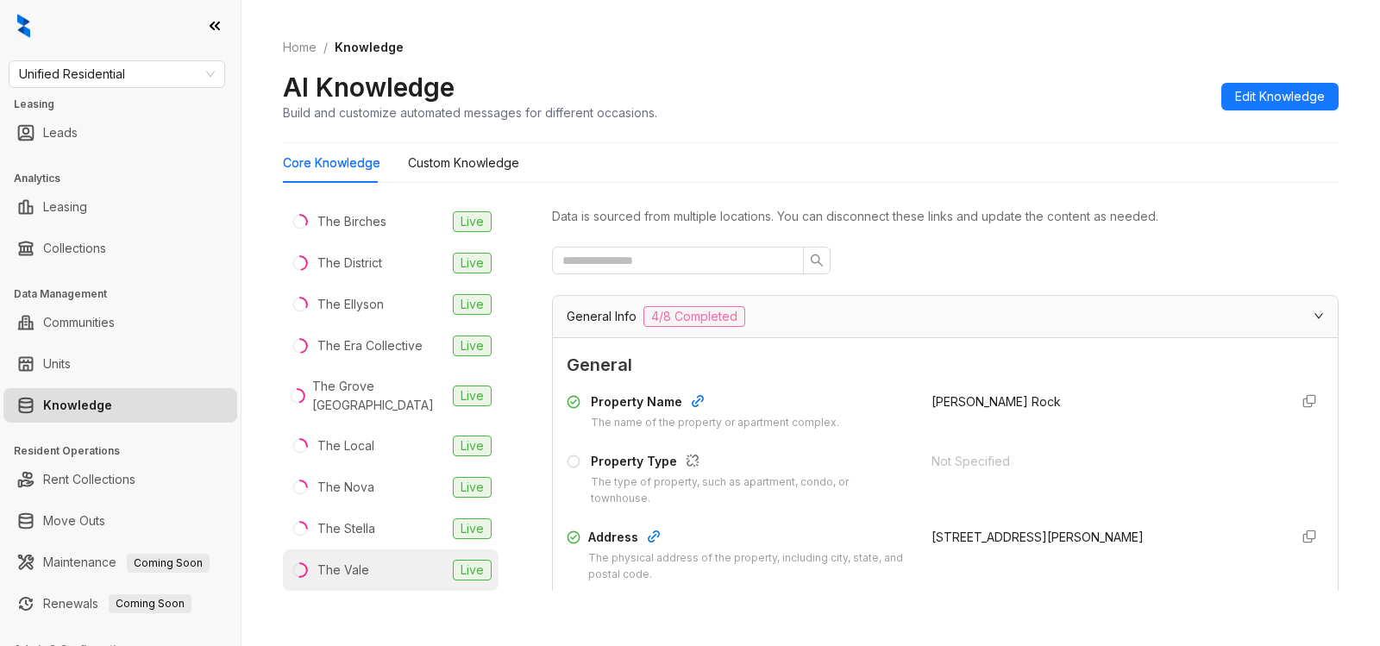
click at [366, 564] on div "The Vale" at bounding box center [343, 569] width 52 height 19
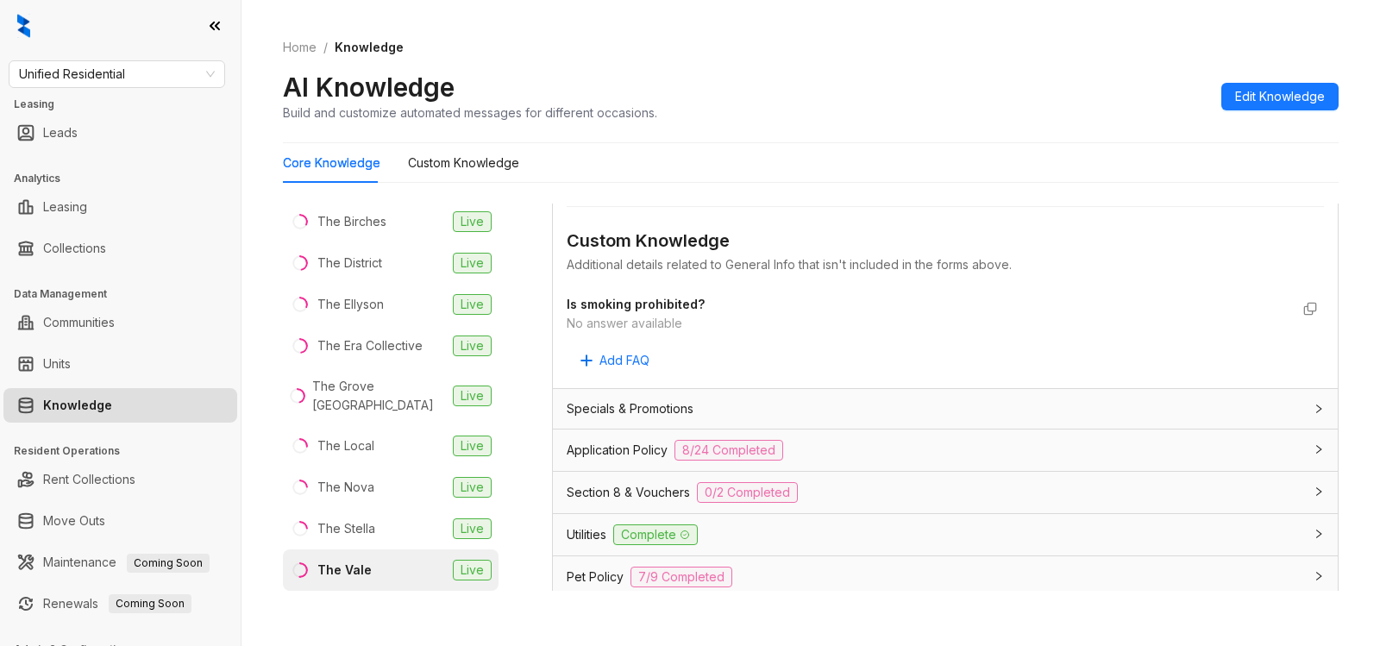
scroll to position [898, 0]
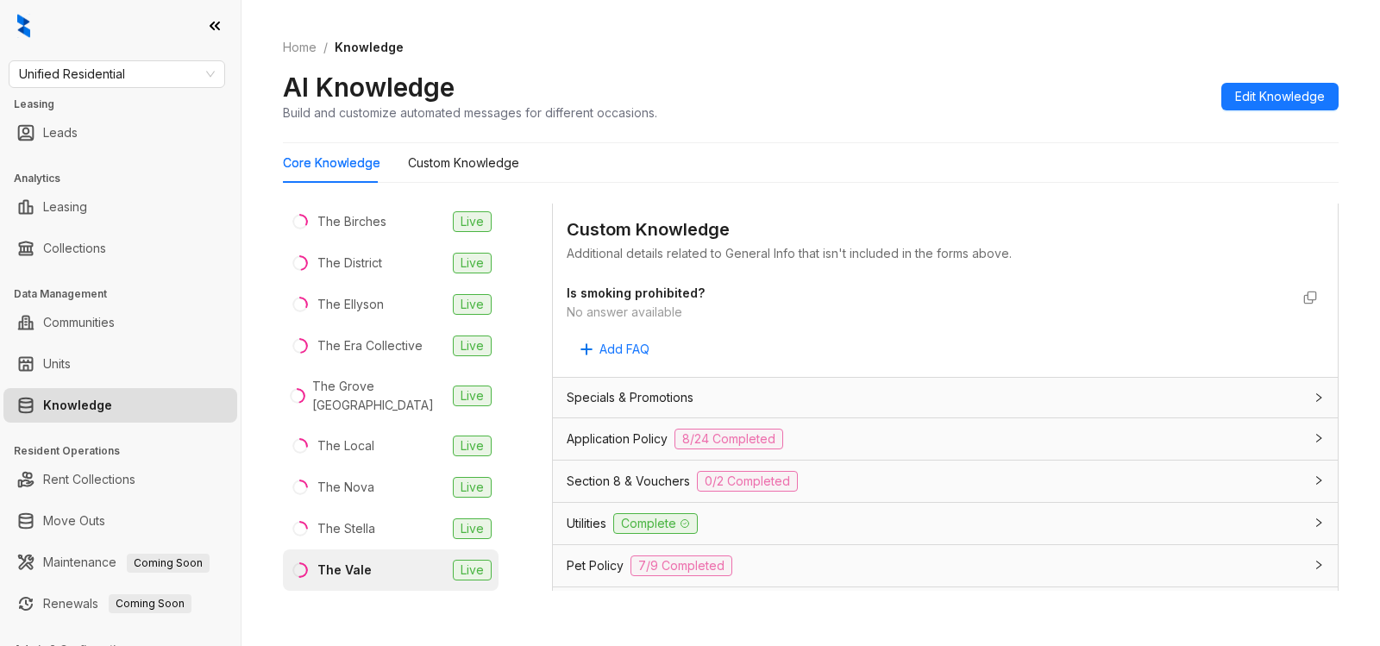
click at [699, 395] on div "Specials & Promotions" at bounding box center [934, 397] width 736 height 19
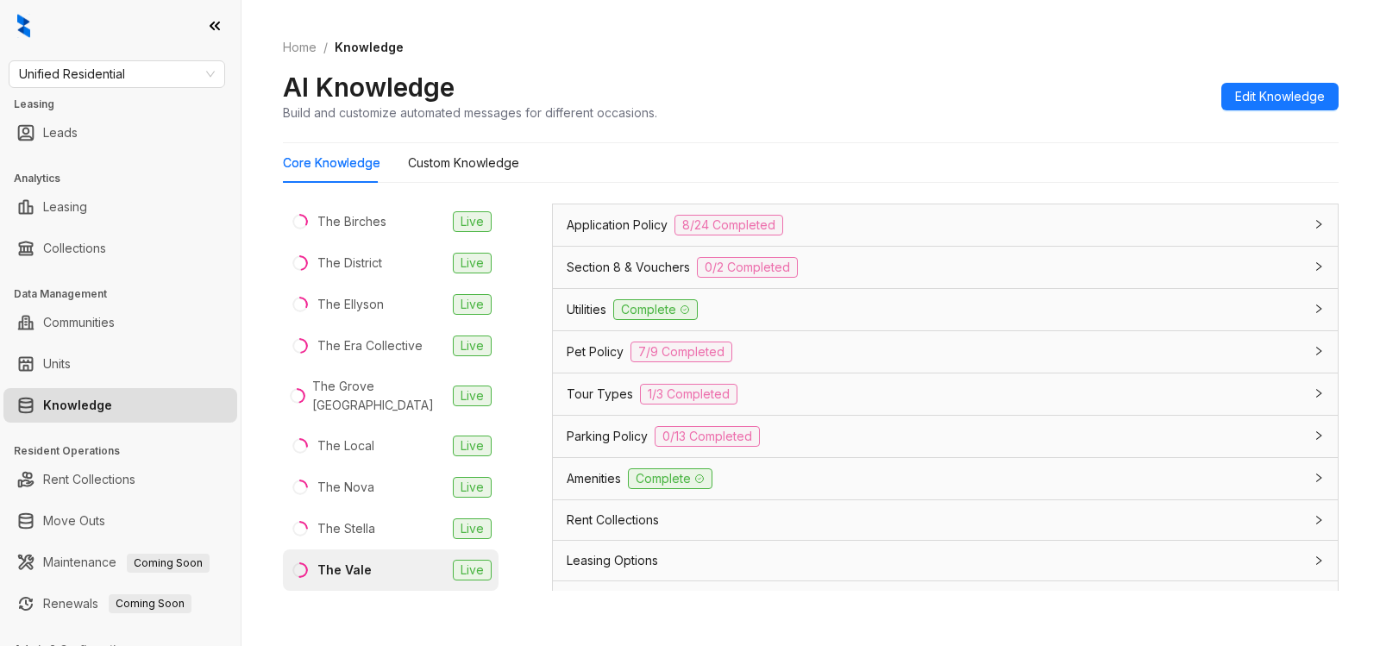
scroll to position [1668, 0]
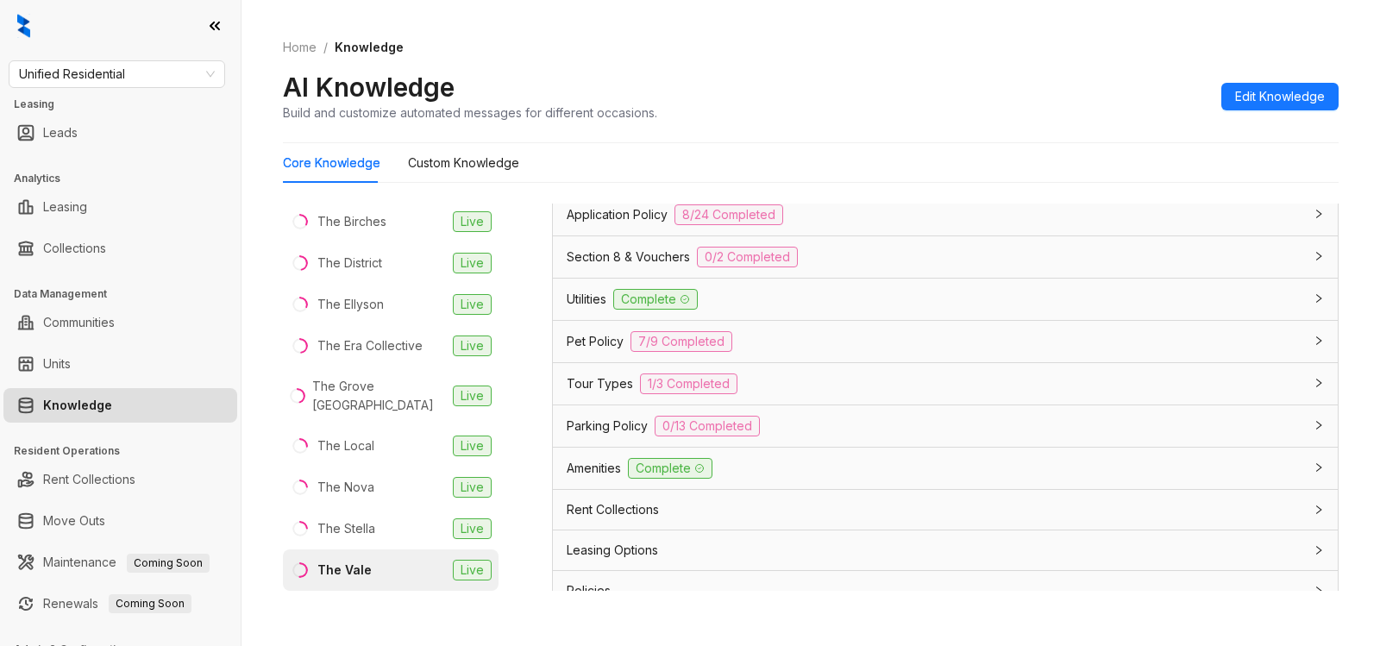
click at [873, 215] on div "Application Policy 8/24 Completed" at bounding box center [934, 214] width 736 height 21
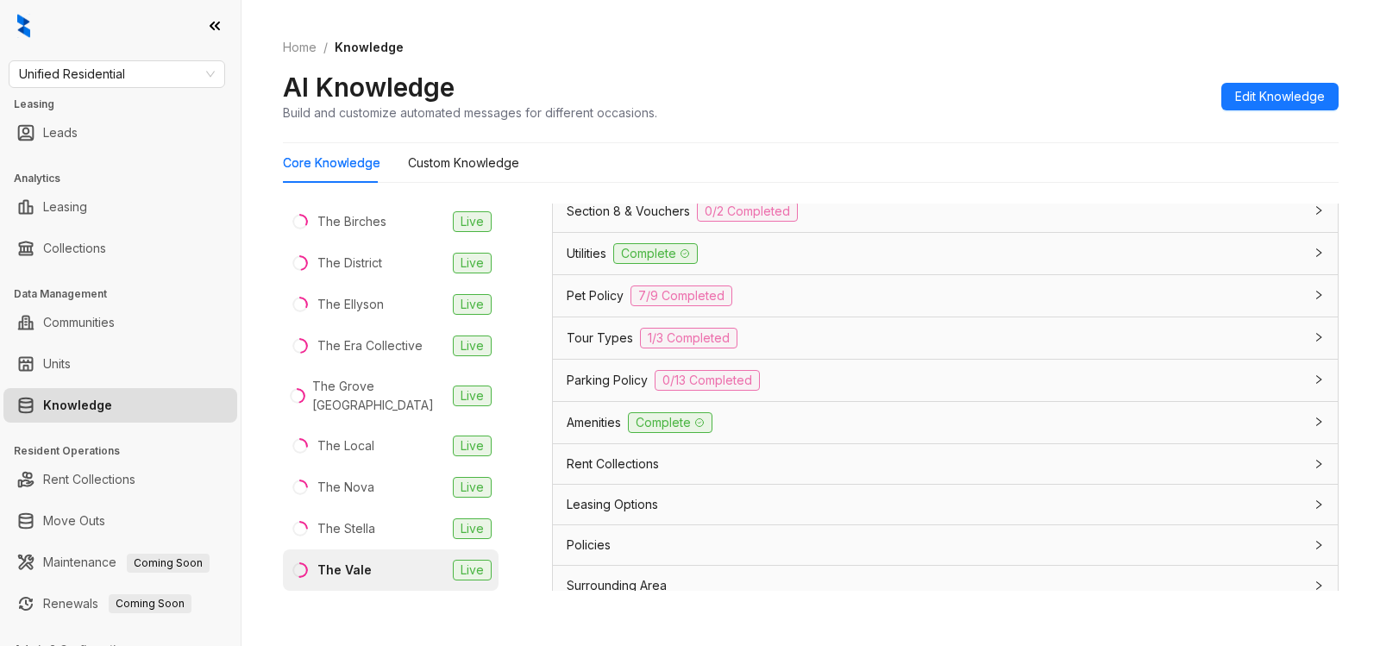
scroll to position [3906, 0]
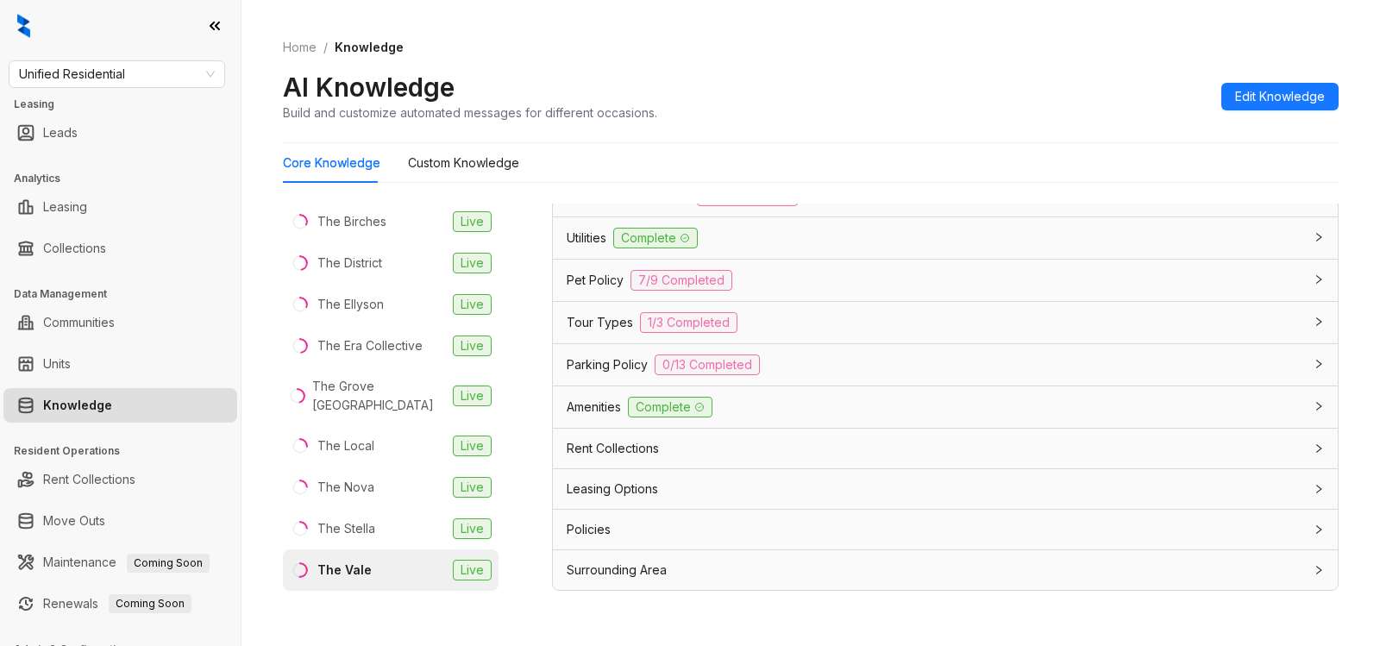
click at [651, 491] on span "Leasing Options" at bounding box center [611, 488] width 91 height 19
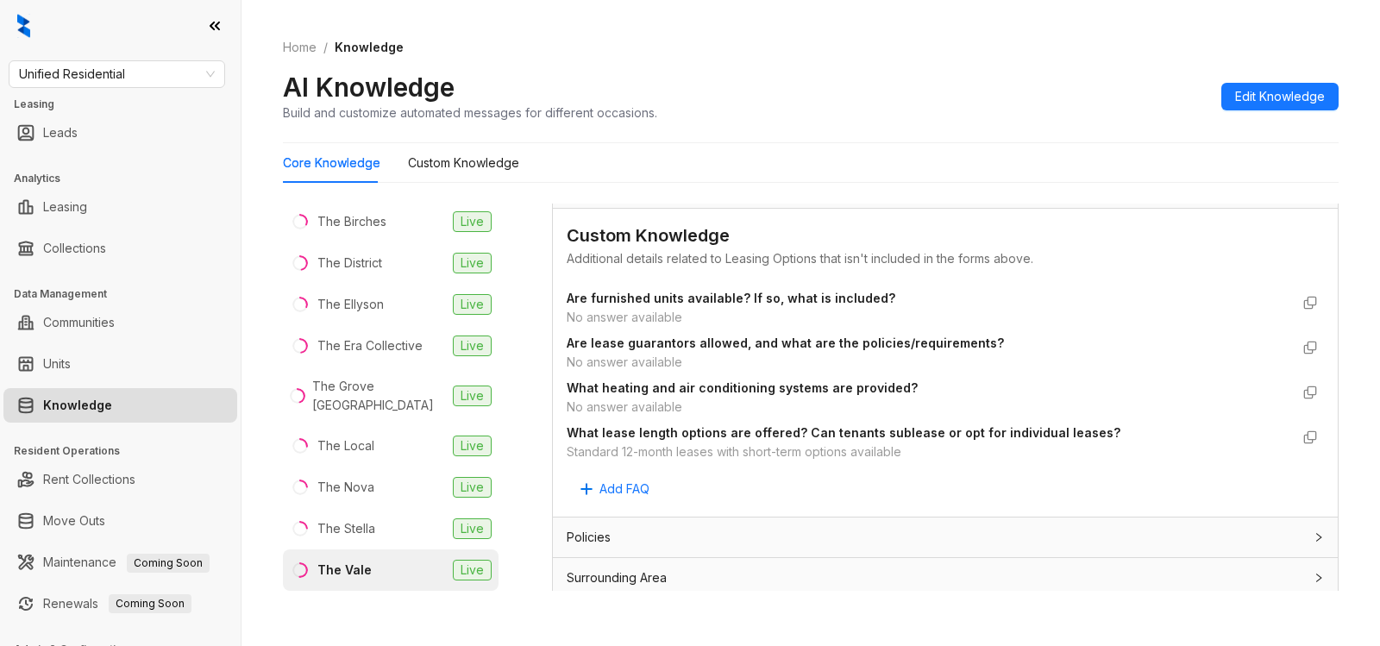
scroll to position [4215, 0]
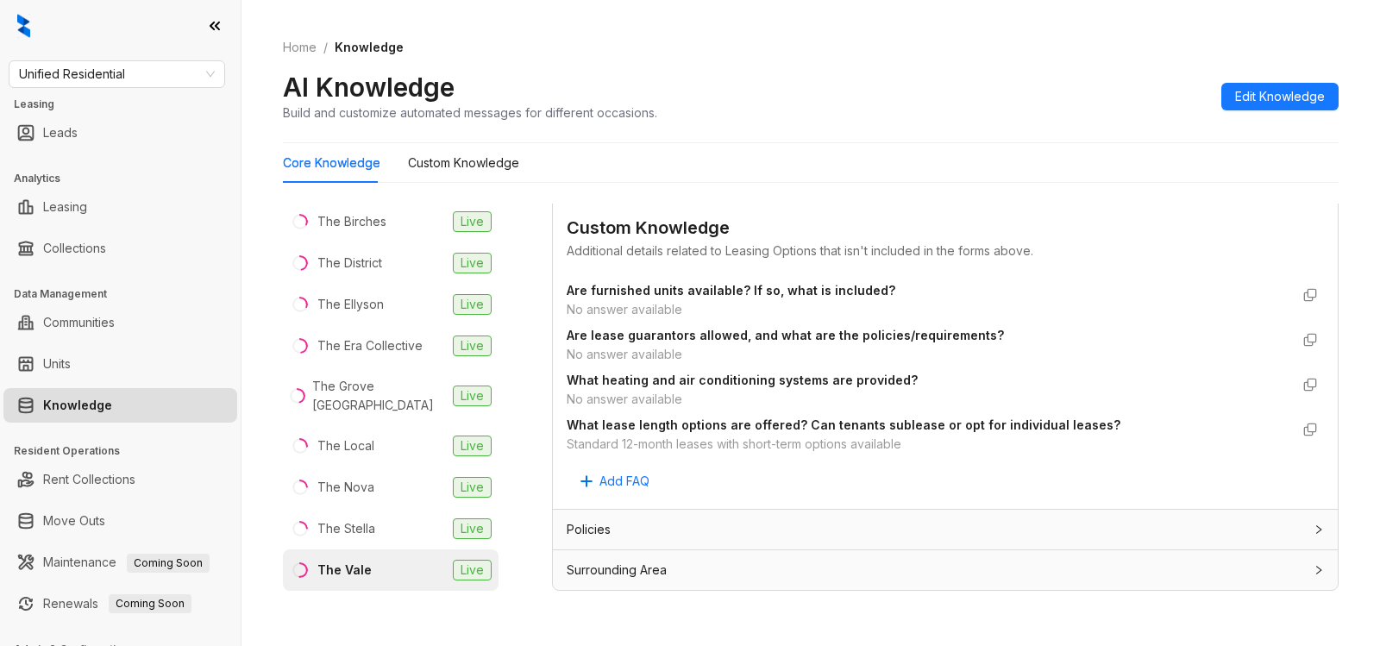
click at [604, 532] on span "Policies" at bounding box center [588, 529] width 44 height 19
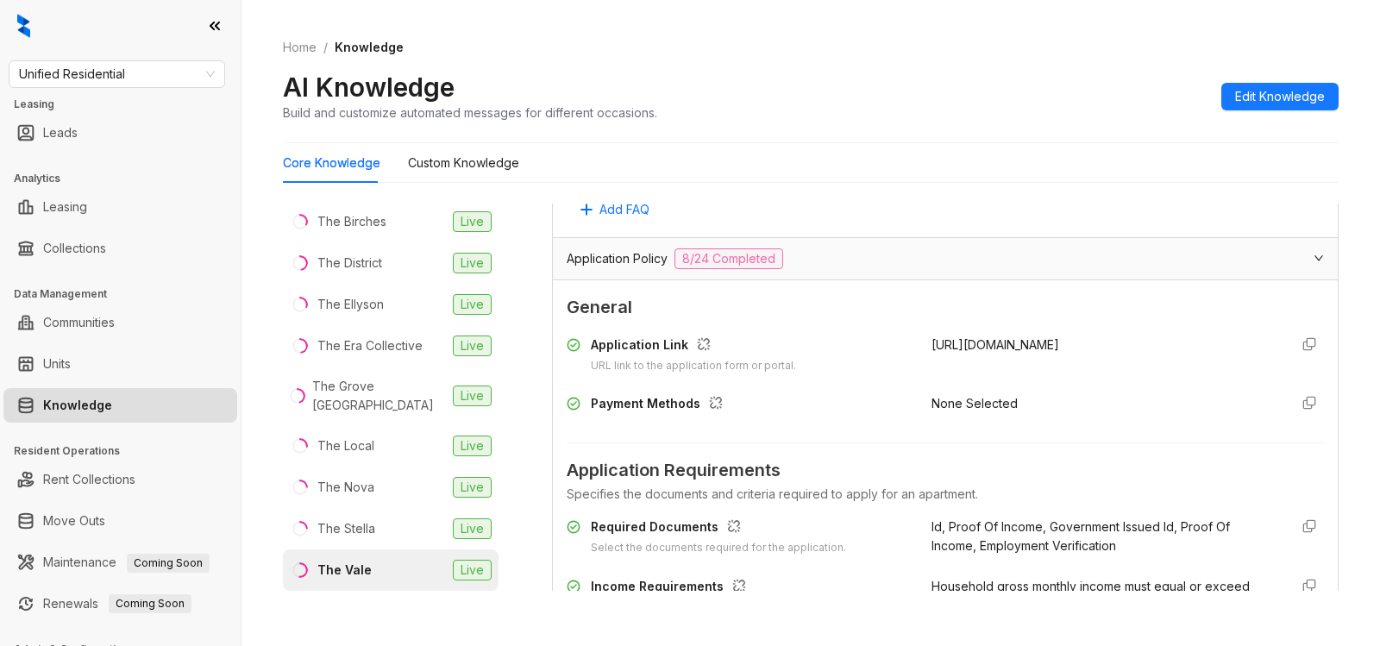
scroll to position [1793, 0]
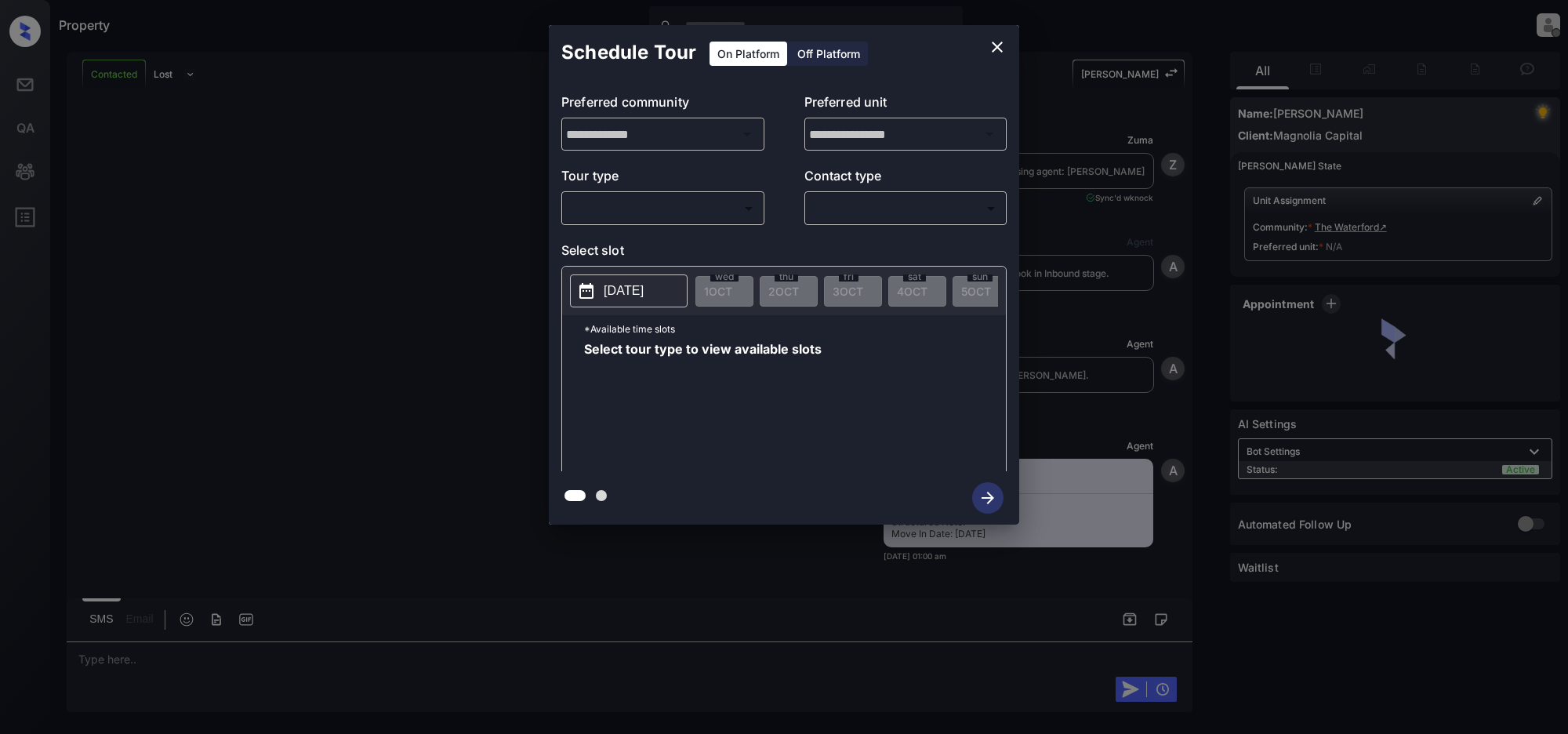
scroll to position [1655, 0]
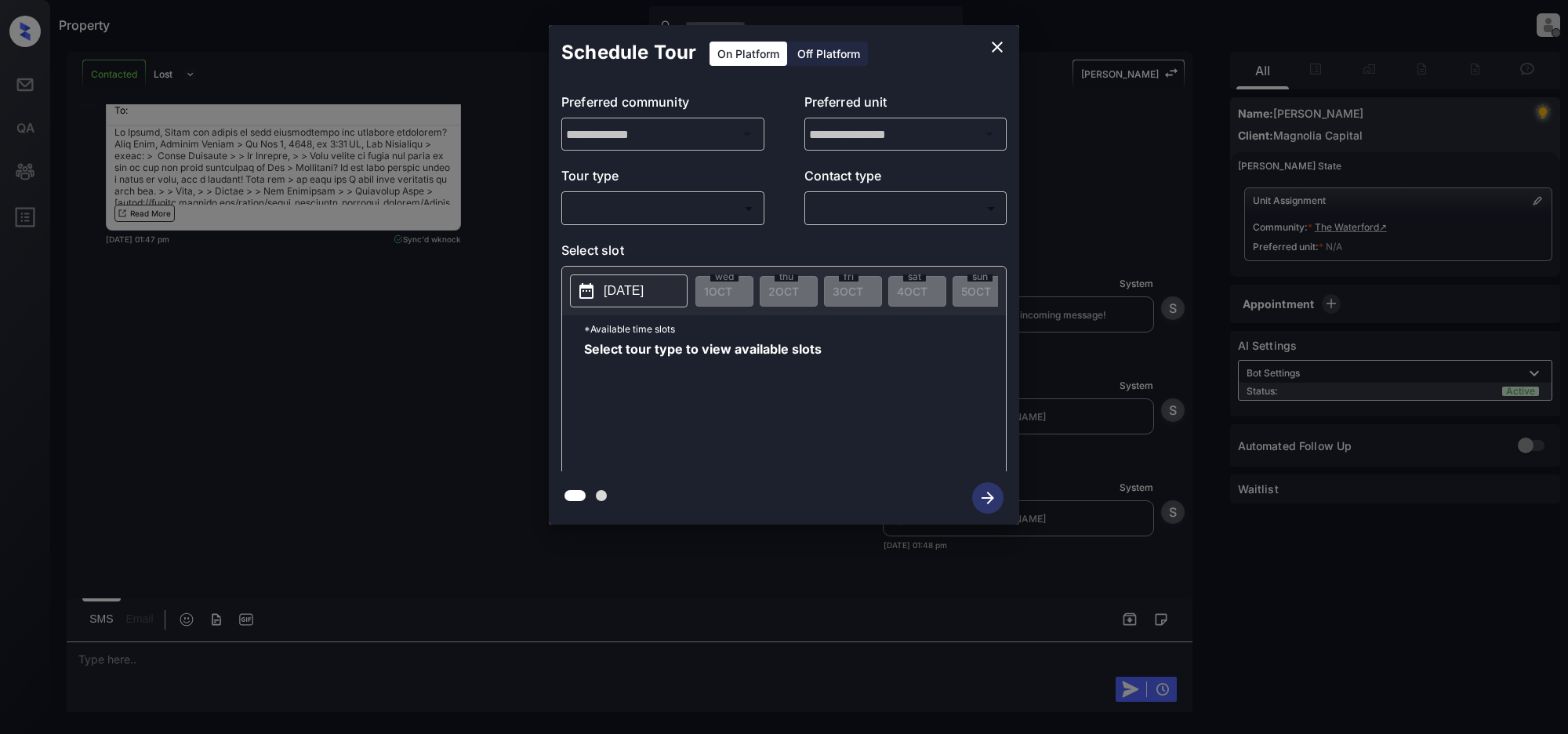
click at [656, 202] on body "Property Jeramie Castro Offline Set yourself online Set yourself on break Profi…" at bounding box center [784, 367] width 1568 height 734
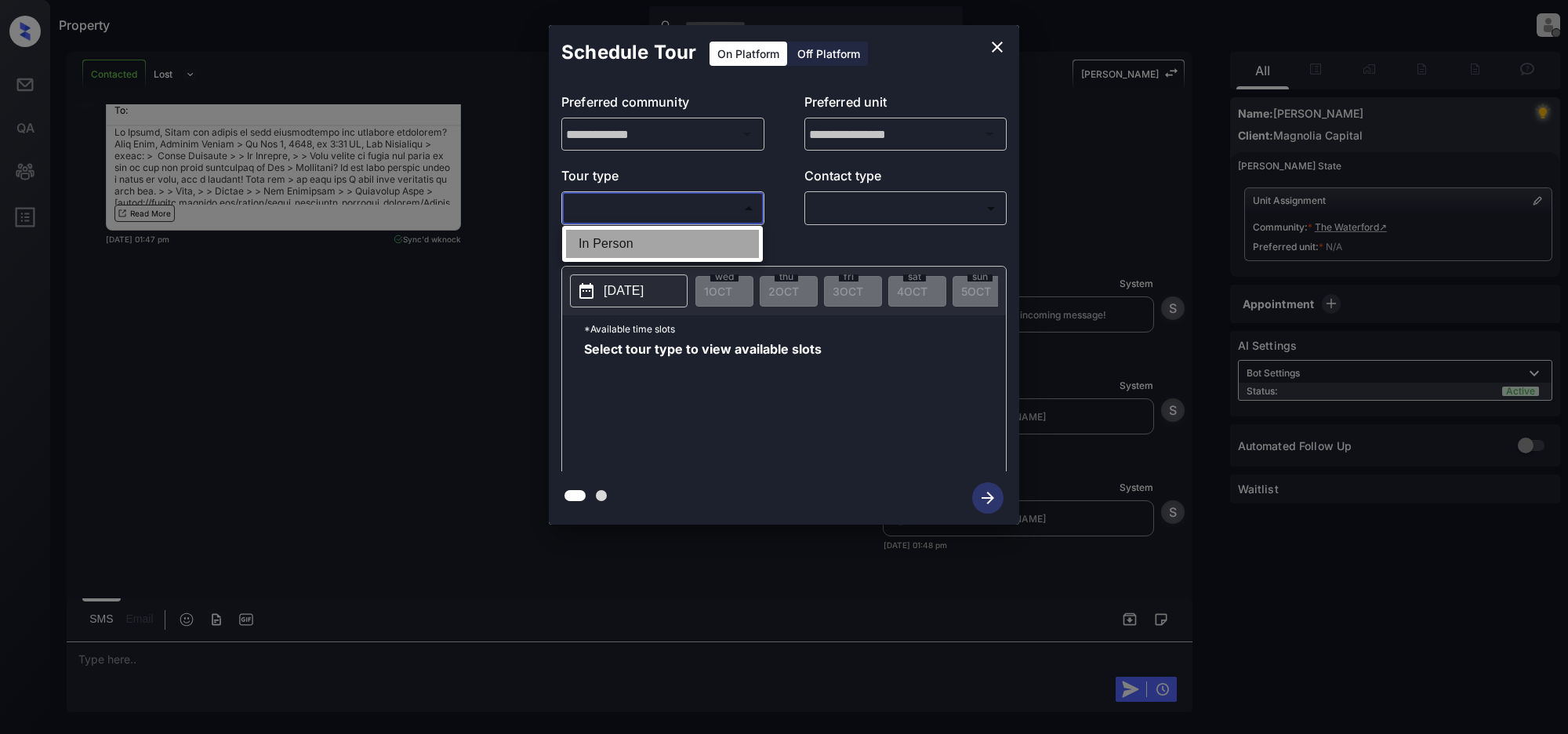
drag, startPoint x: 648, startPoint y: 242, endPoint x: 978, endPoint y: 232, distance: 330.2
click at [652, 243] on li "In Person" at bounding box center [663, 244] width 193 height 28
type input "********"
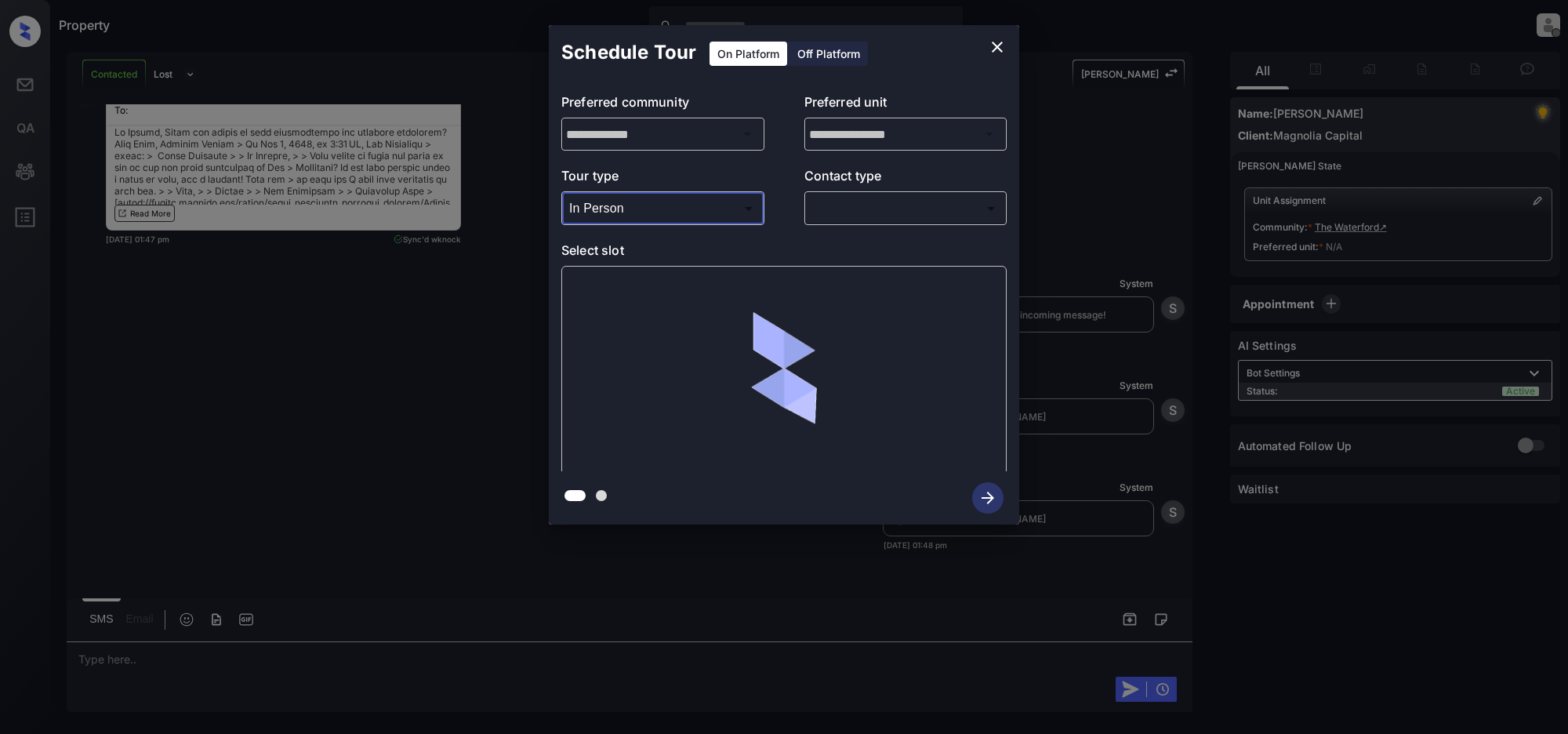
click at [921, 216] on body "Property Jeramie Castro Offline Set yourself online Set yourself on break Profi…" at bounding box center [784, 367] width 1568 height 734
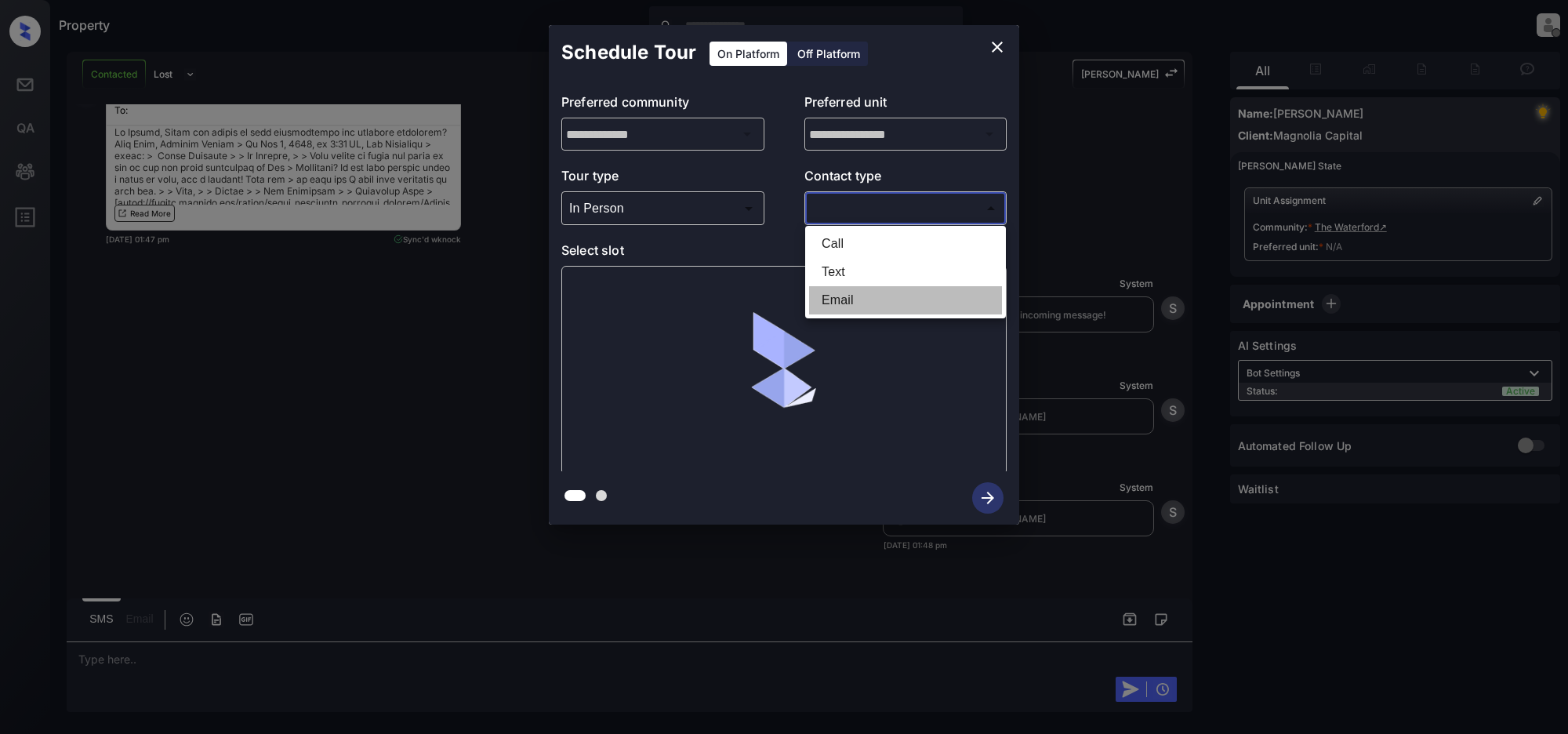
click at [880, 299] on li "Email" at bounding box center [906, 300] width 193 height 28
type input "*****"
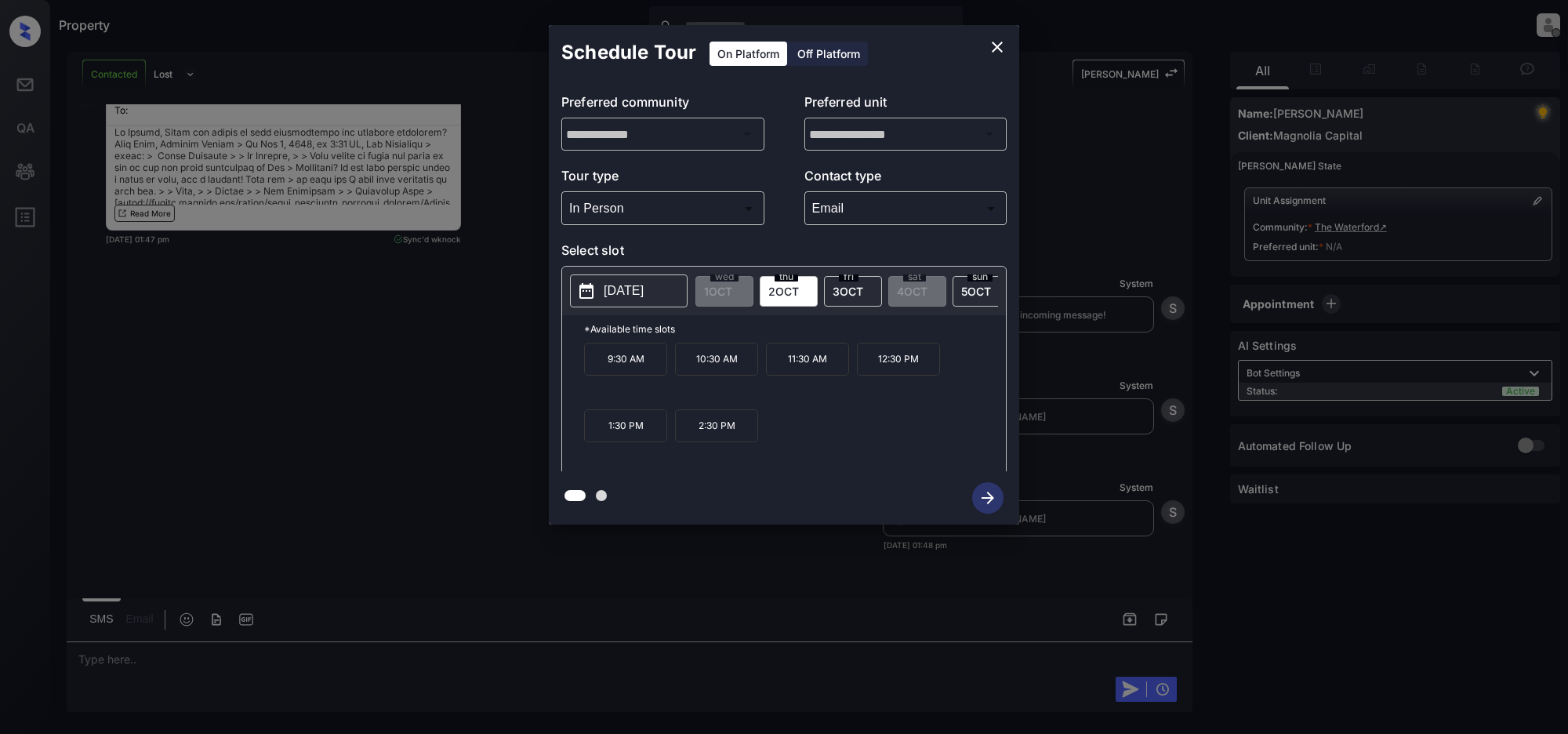
click at [790, 292] on span "2 OCT" at bounding box center [784, 291] width 31 height 14
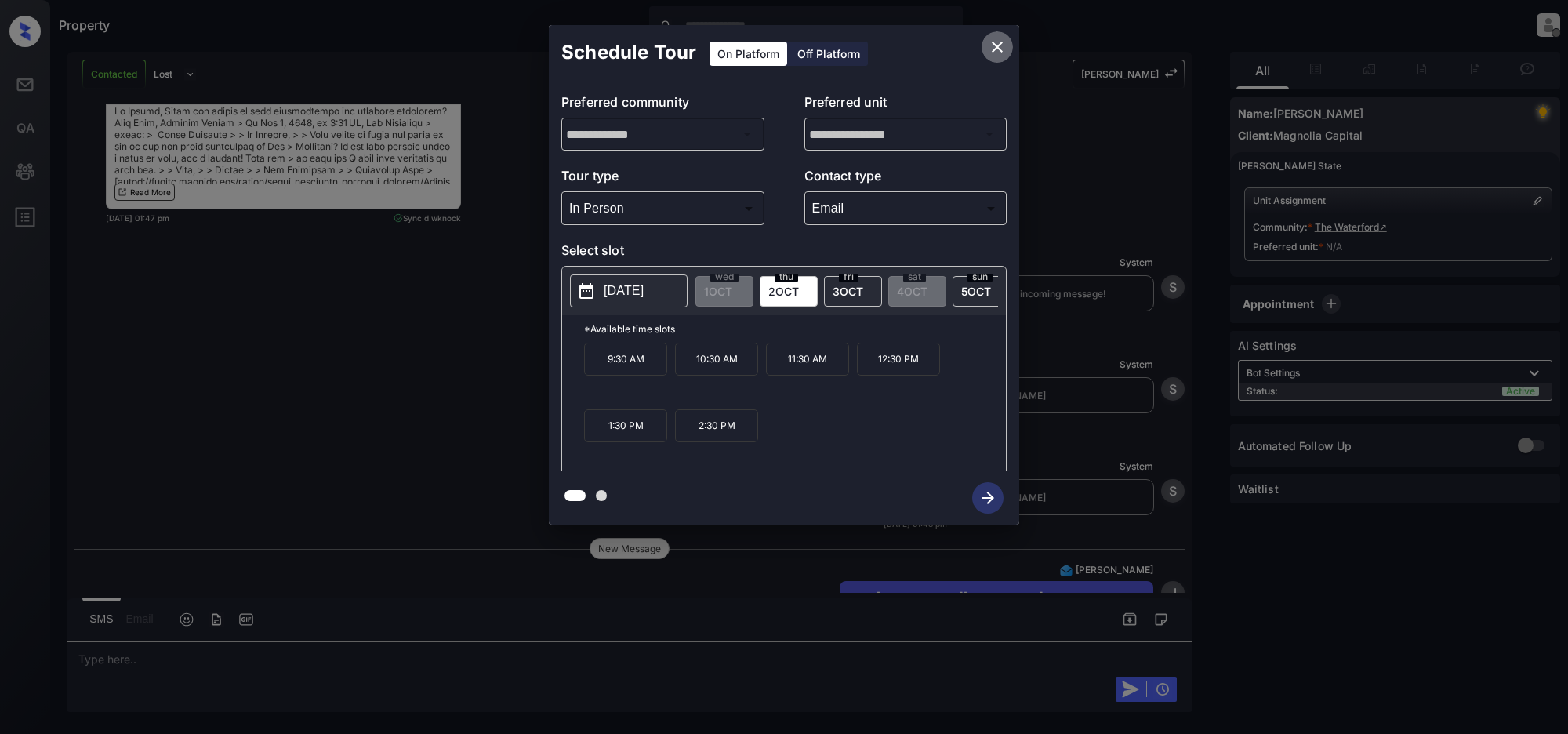
click at [1005, 48] on icon "close" at bounding box center [997, 46] width 19 height 19
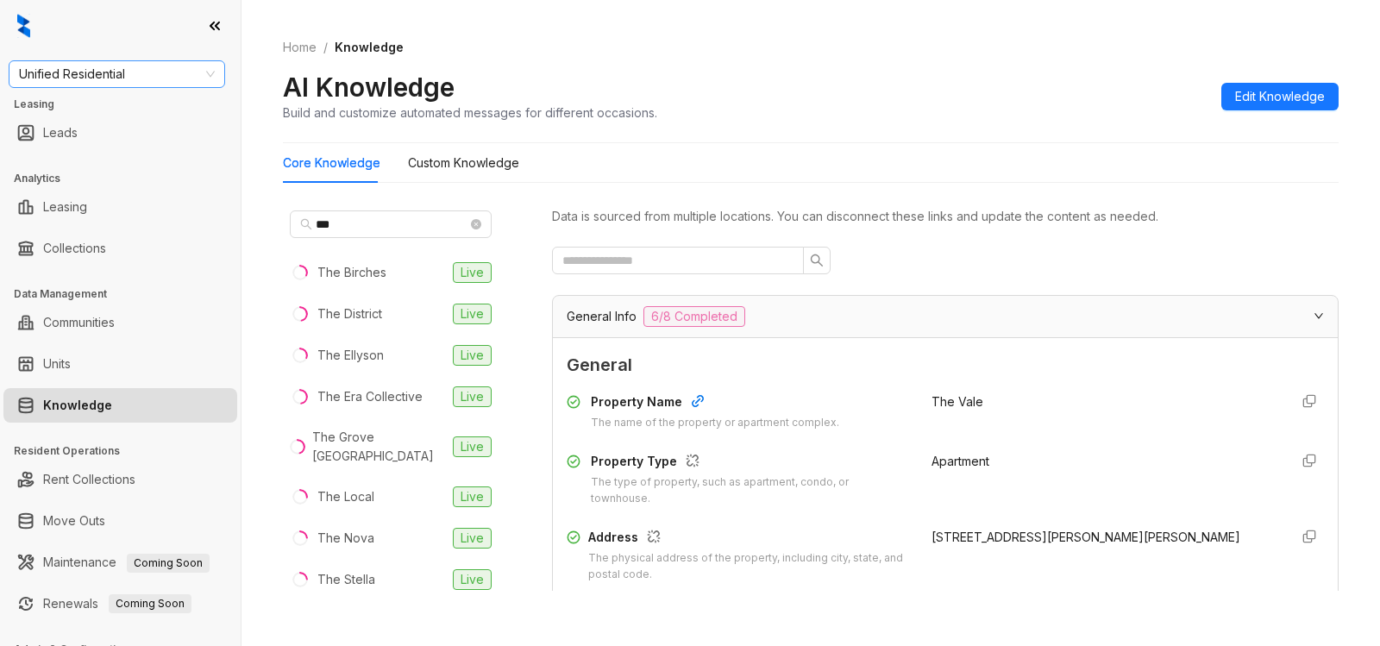
scroll to position [1793, 0]
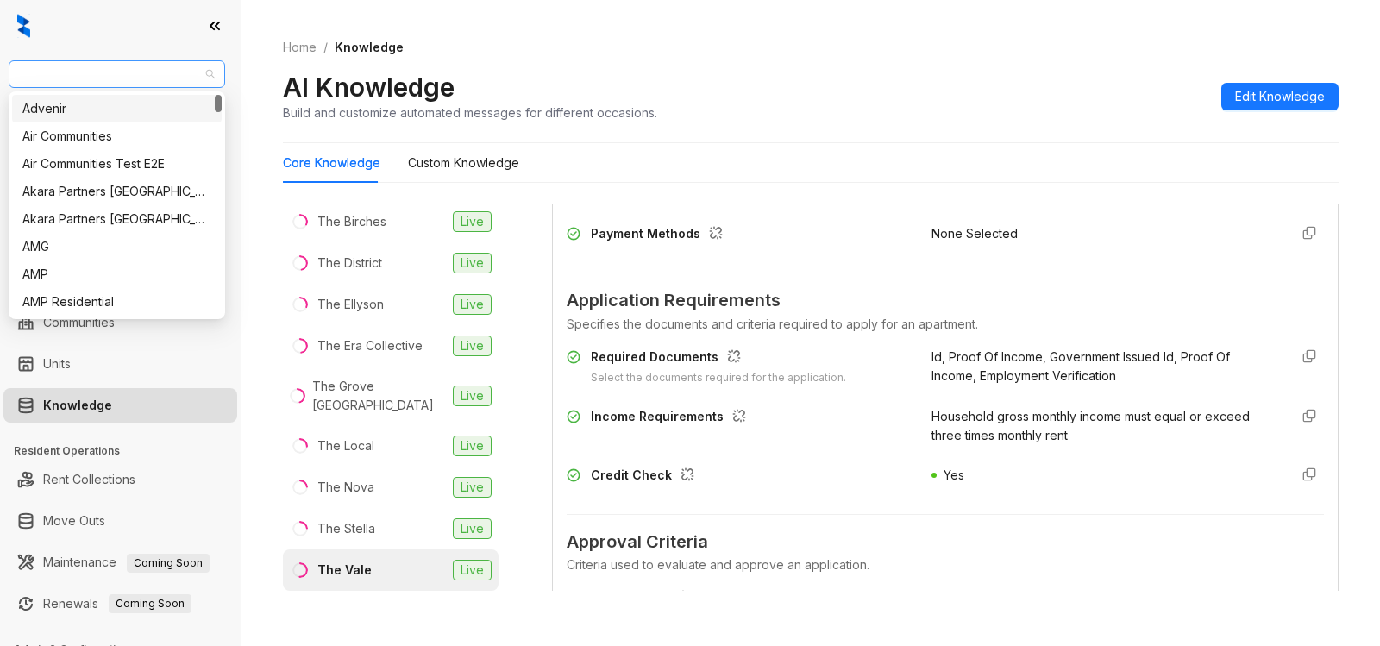
click at [128, 71] on span "Unified Residential" at bounding box center [117, 74] width 196 height 26
type input "**"
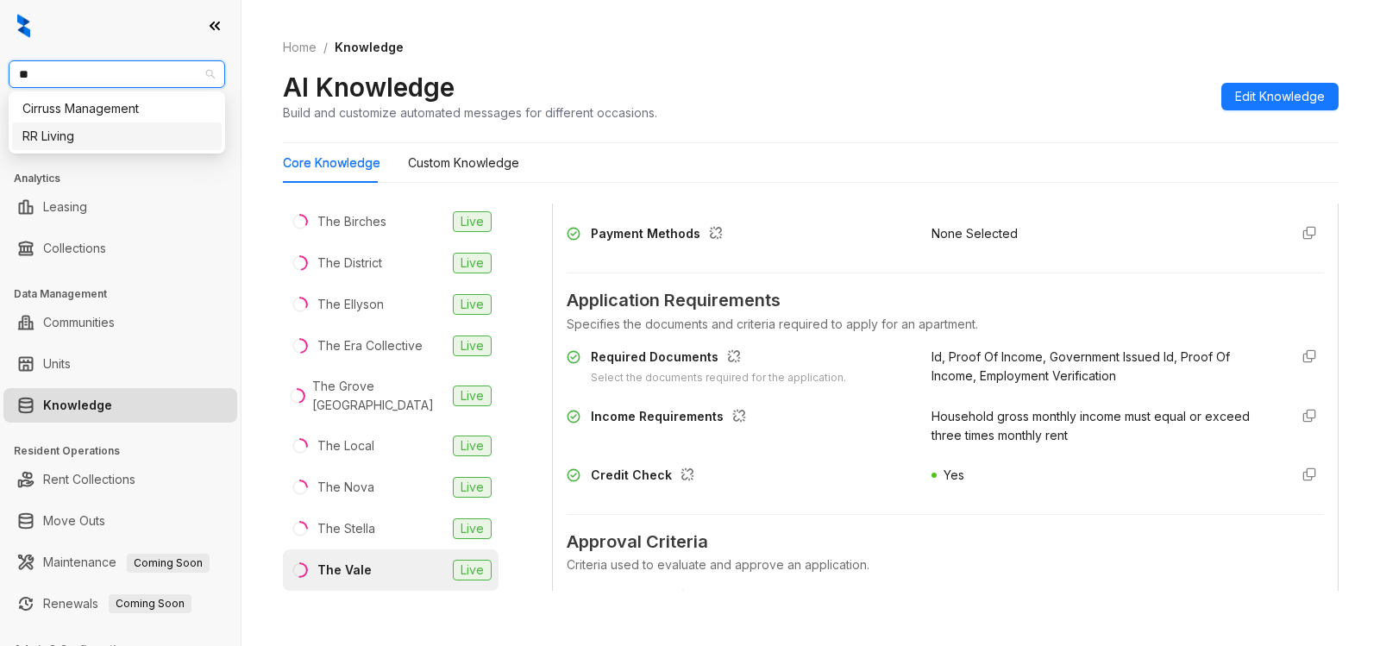
click at [100, 132] on div "RR Living" at bounding box center [116, 136] width 189 height 19
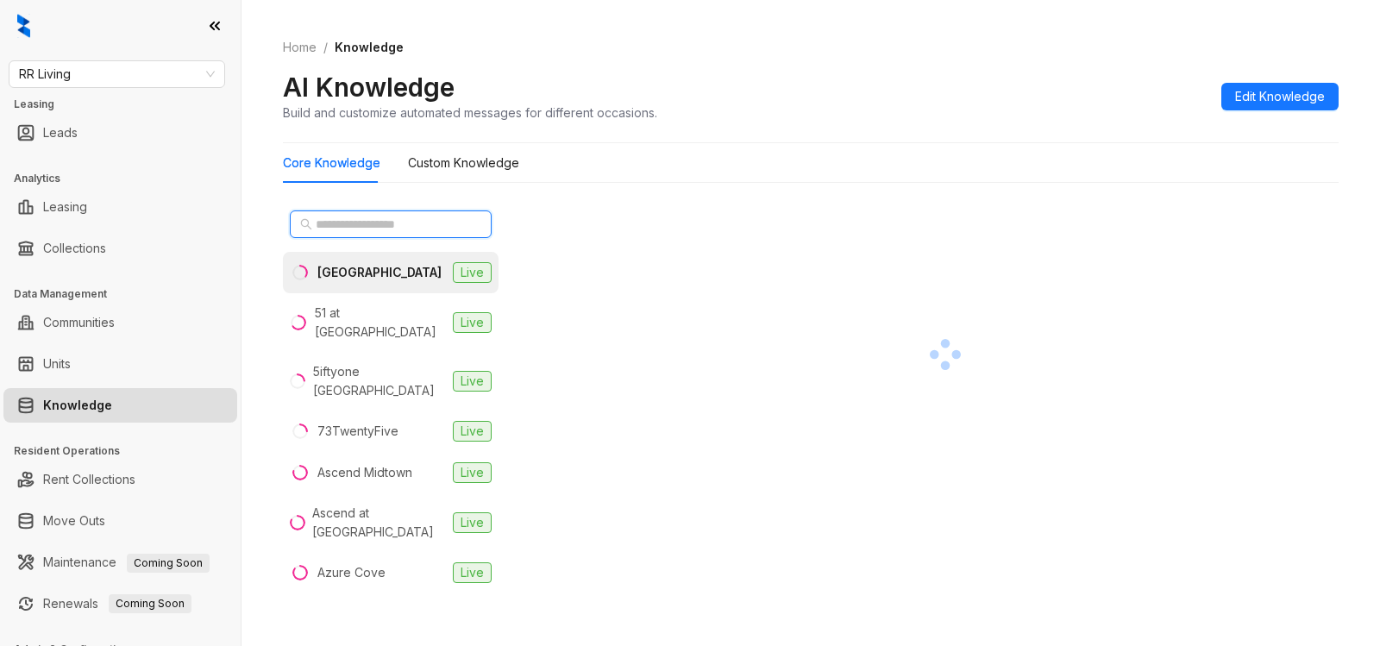
click at [355, 228] on input "text" at bounding box center [392, 224] width 152 height 19
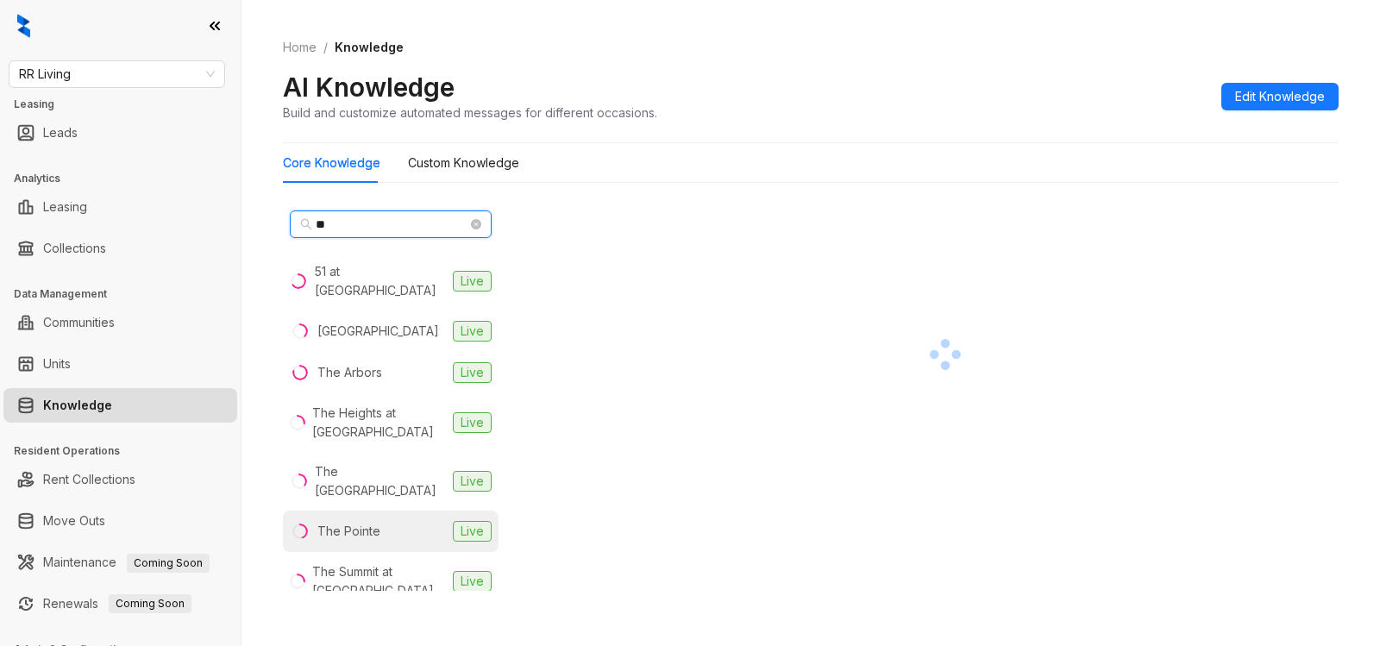
type input "**"
click at [333, 528] on li "The Pointe Live" at bounding box center [391, 530] width 216 height 41
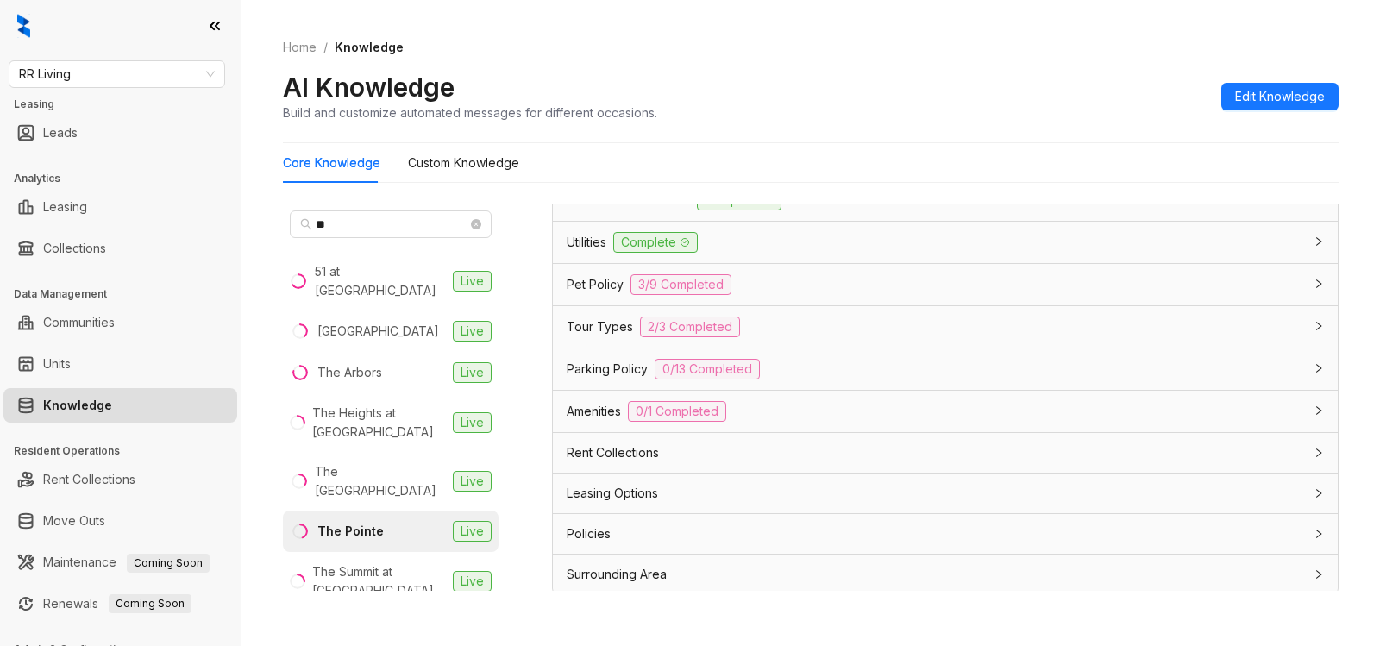
scroll to position [1297, 0]
click at [809, 479] on div "Leasing Options" at bounding box center [934, 488] width 736 height 19
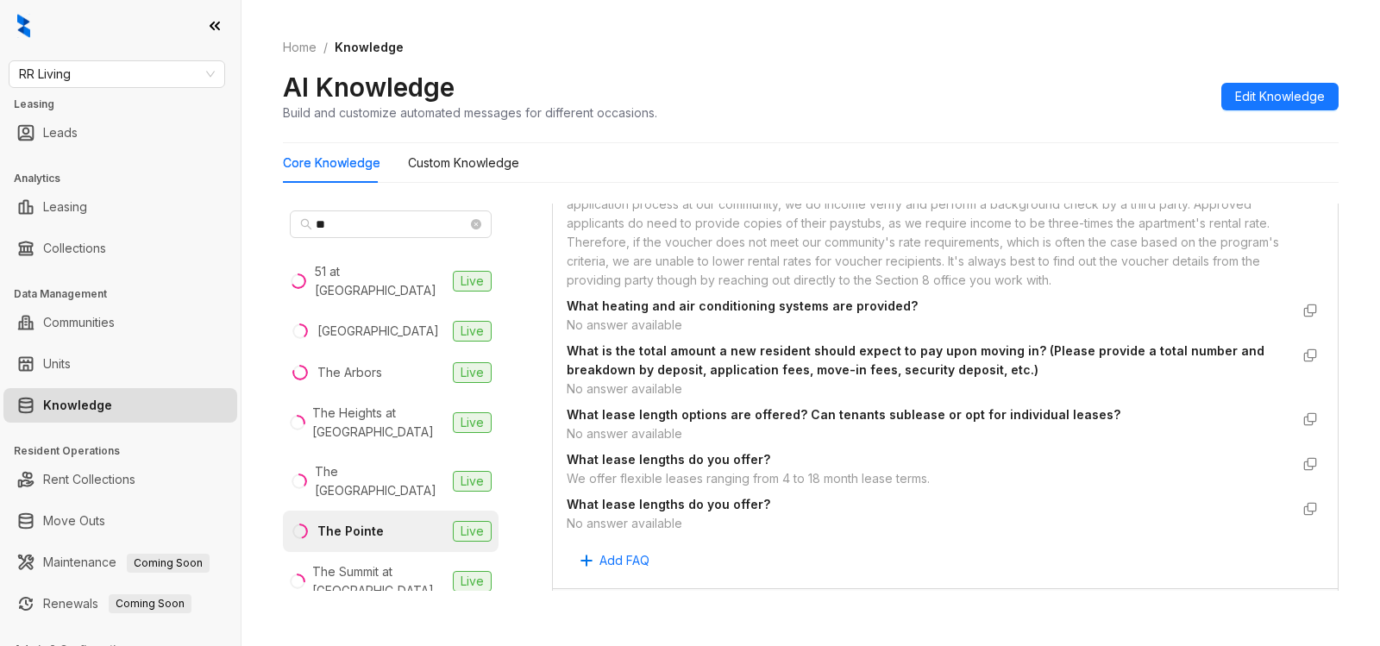
scroll to position [1888, 0]
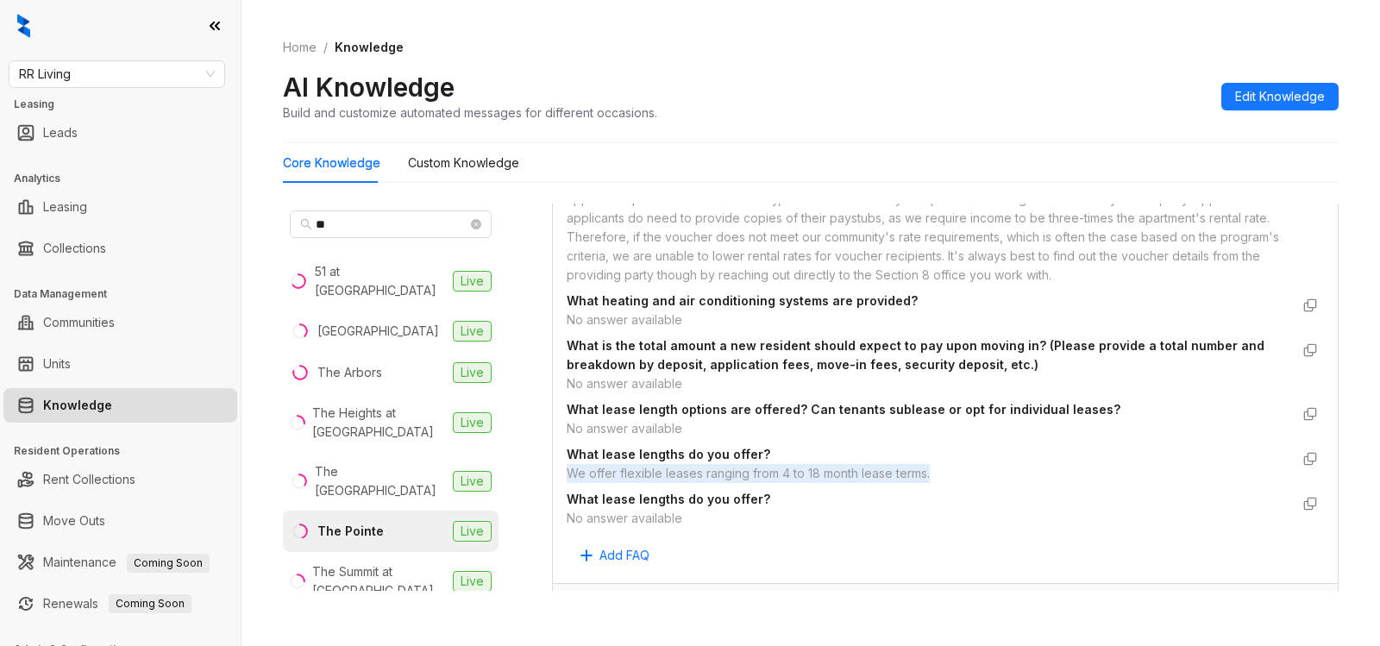
drag, startPoint x: 568, startPoint y: 472, endPoint x: 978, endPoint y: 476, distance: 409.6
click at [978, 476] on div "We offer flexible leases ranging from 4 to 18 month lease terms." at bounding box center [927, 473] width 723 height 19
copy div "We offer flexible leases ranging from 4 to 18 month lease terms."
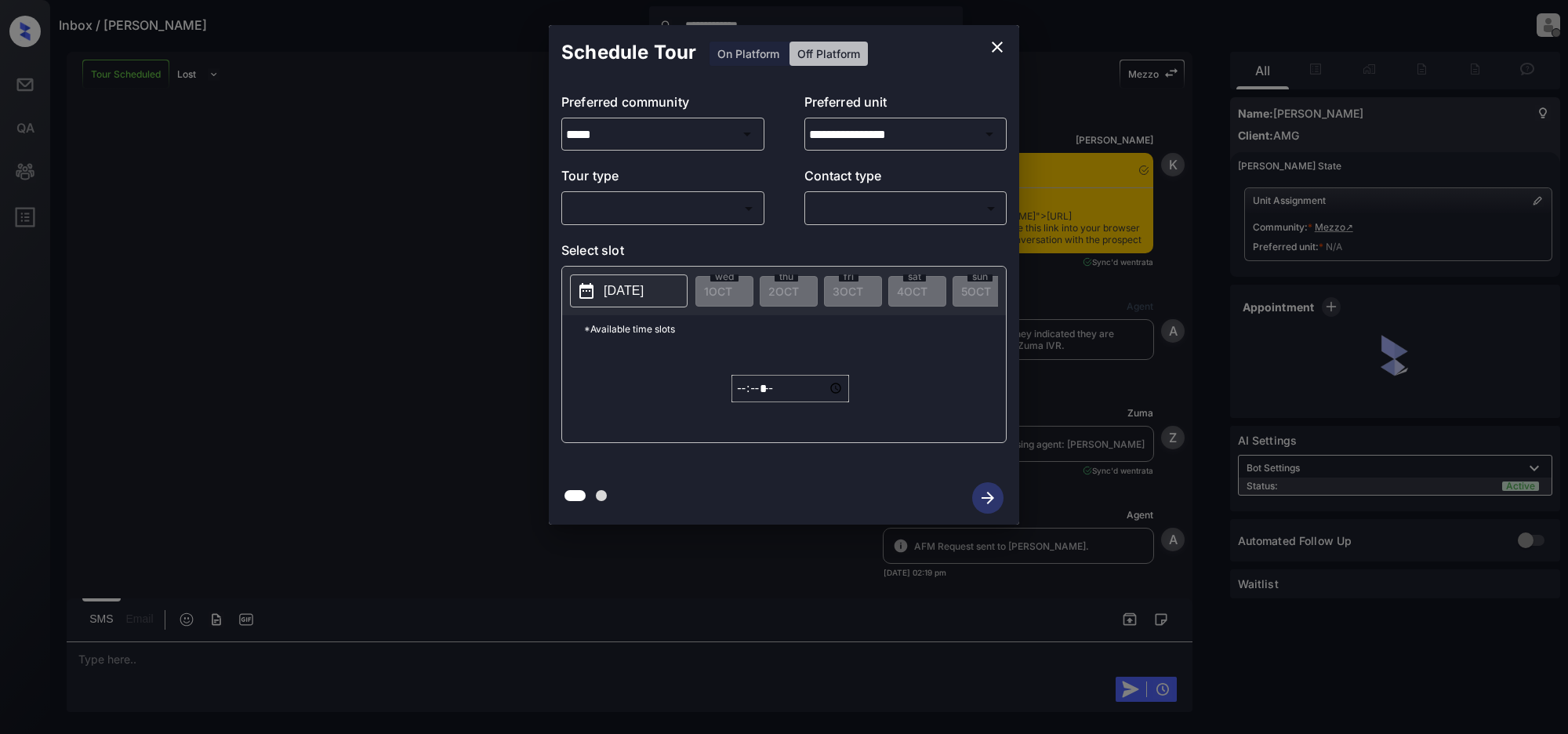
scroll to position [2138, 0]
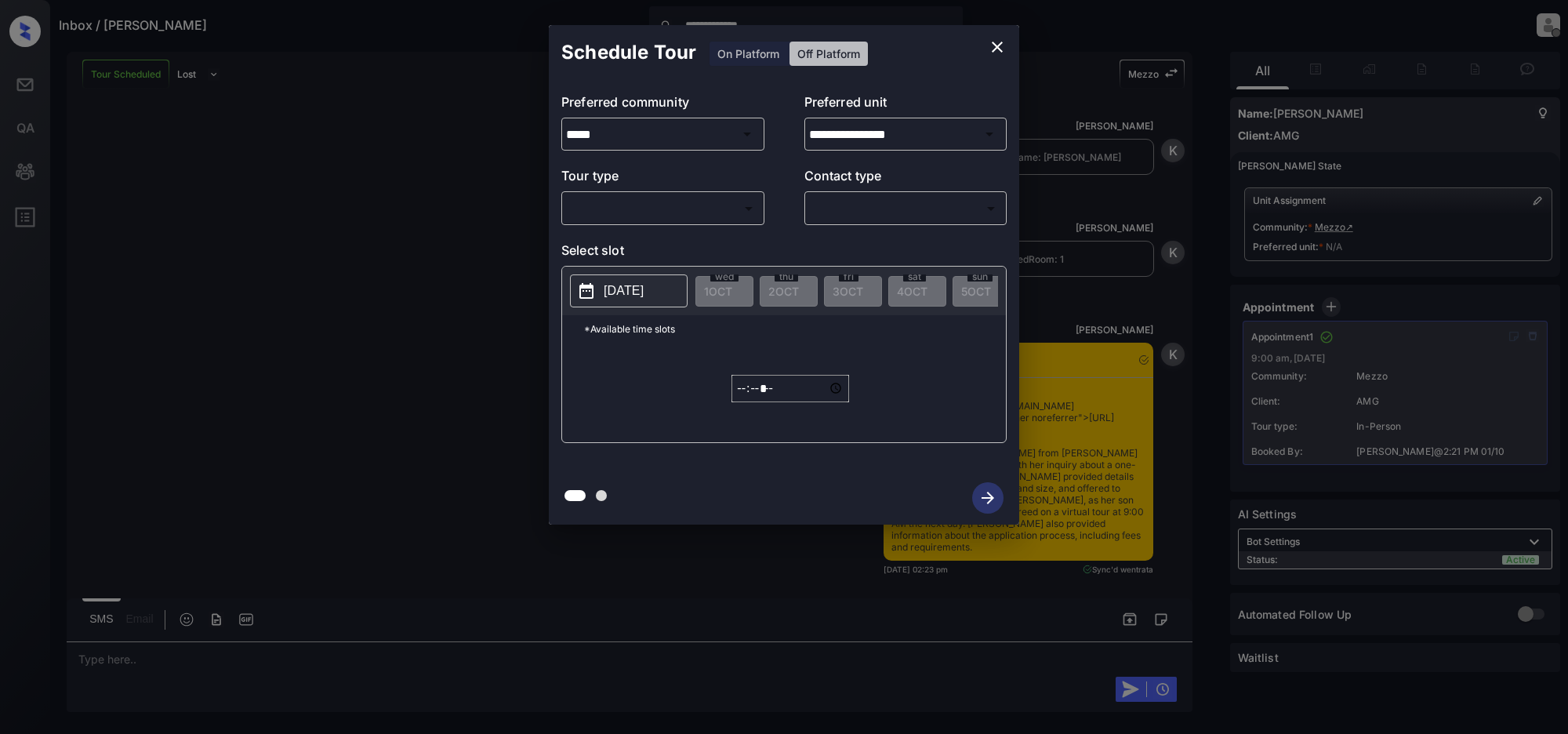
click at [667, 201] on body "**********" at bounding box center [784, 367] width 1568 height 734
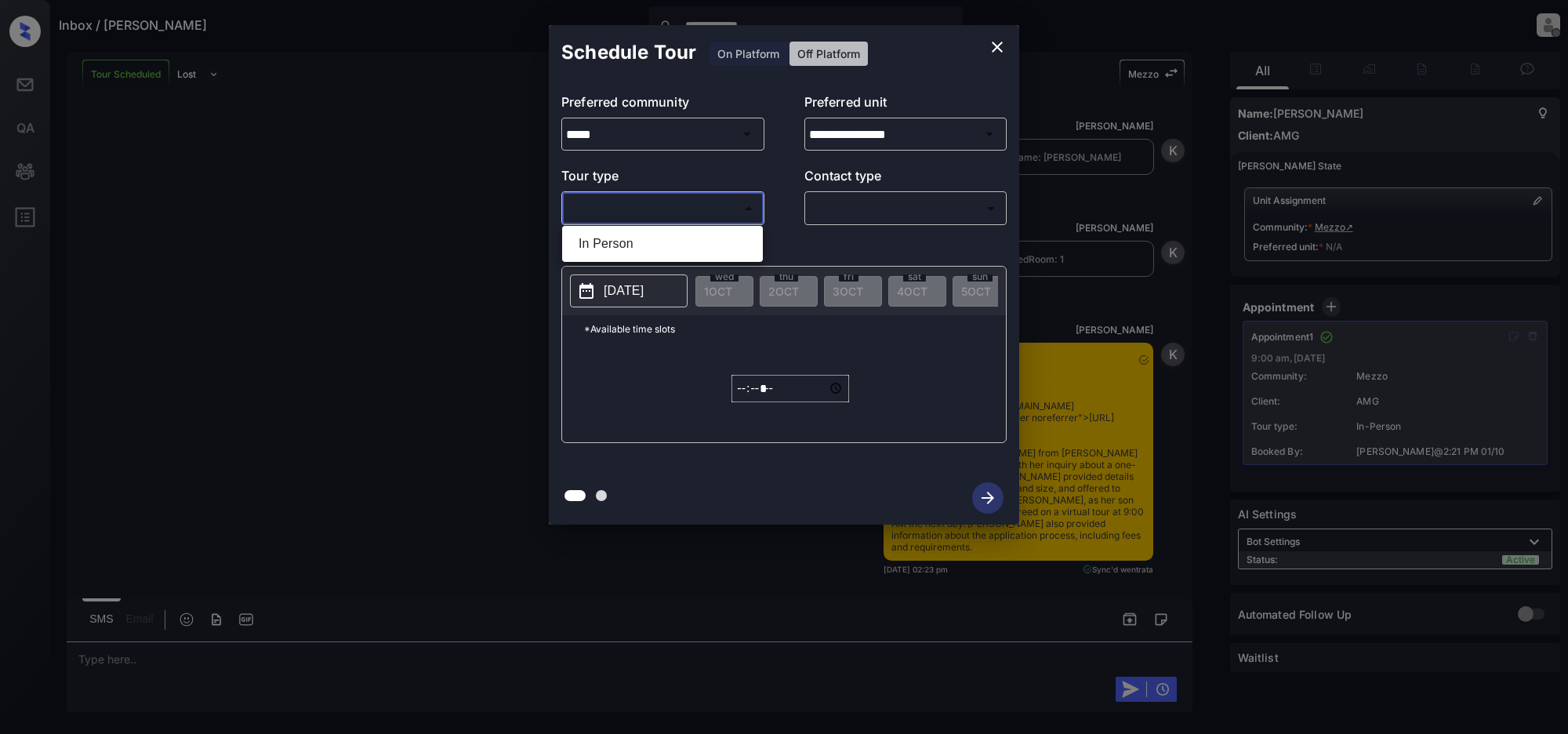
click at [860, 207] on div at bounding box center [784, 367] width 1568 height 734
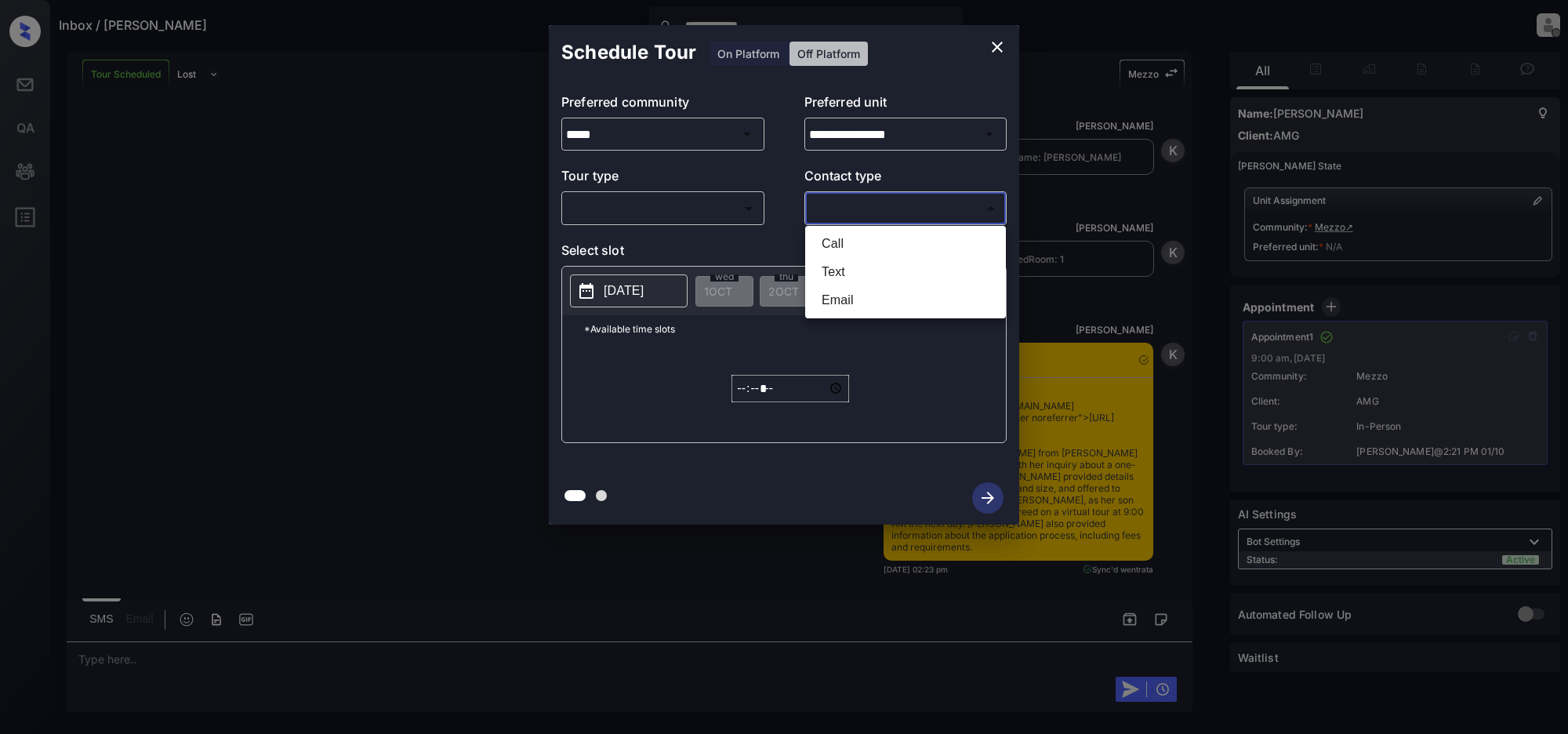
click at [857, 201] on body "**********" at bounding box center [784, 367] width 1568 height 734
click at [447, 259] on div at bounding box center [784, 367] width 1568 height 734
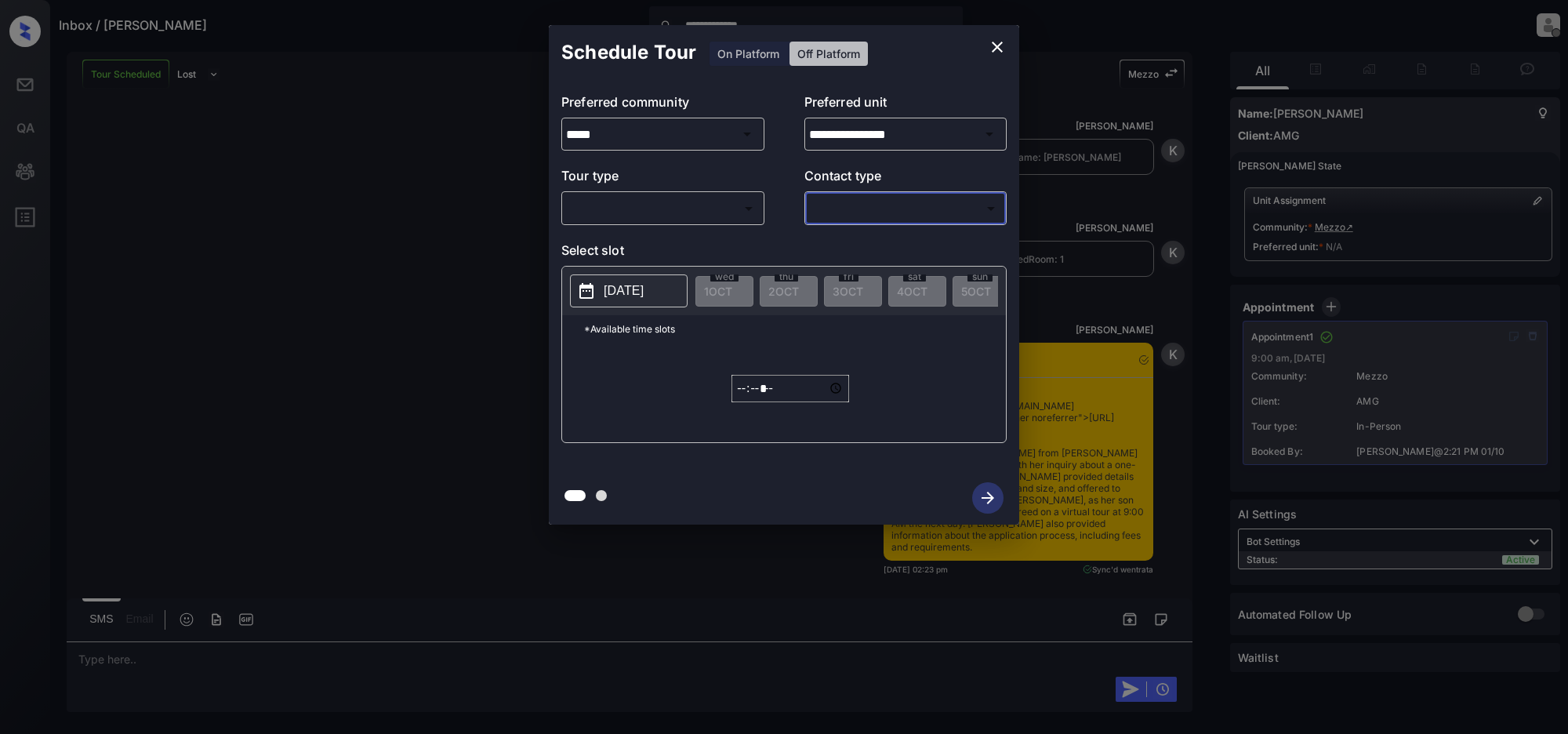
click at [1001, 42] on icon "close" at bounding box center [998, 47] width 11 height 11
